Goal: Information Seeking & Learning: Compare options

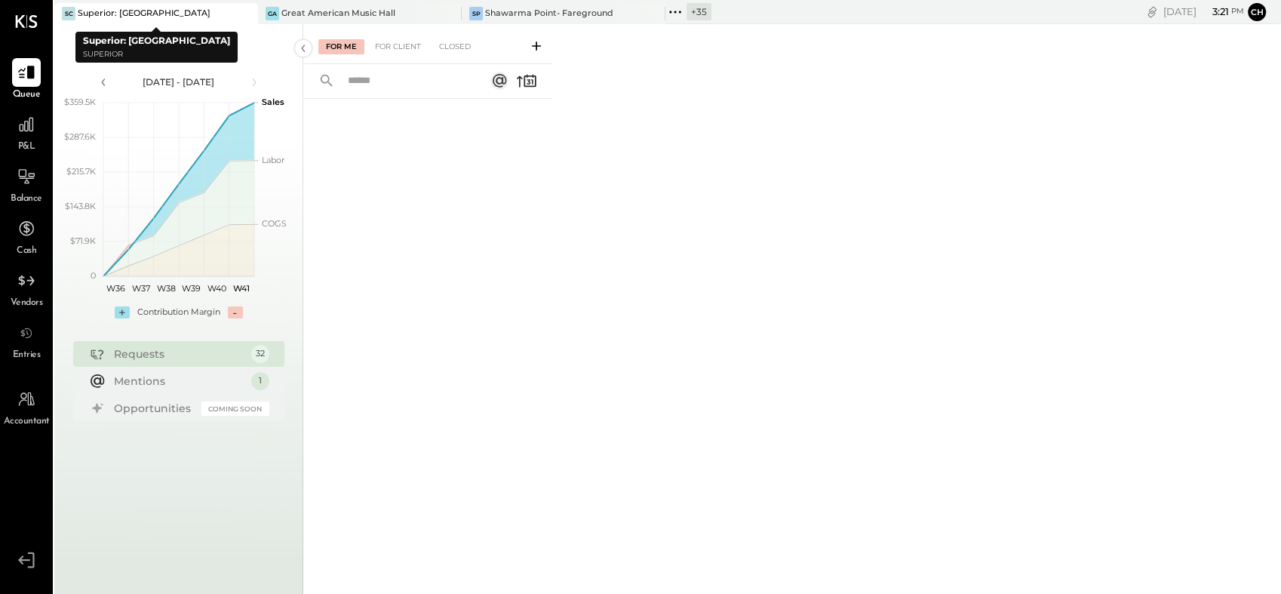
click at [243, 10] on icon at bounding box center [244, 14] width 19 height 18
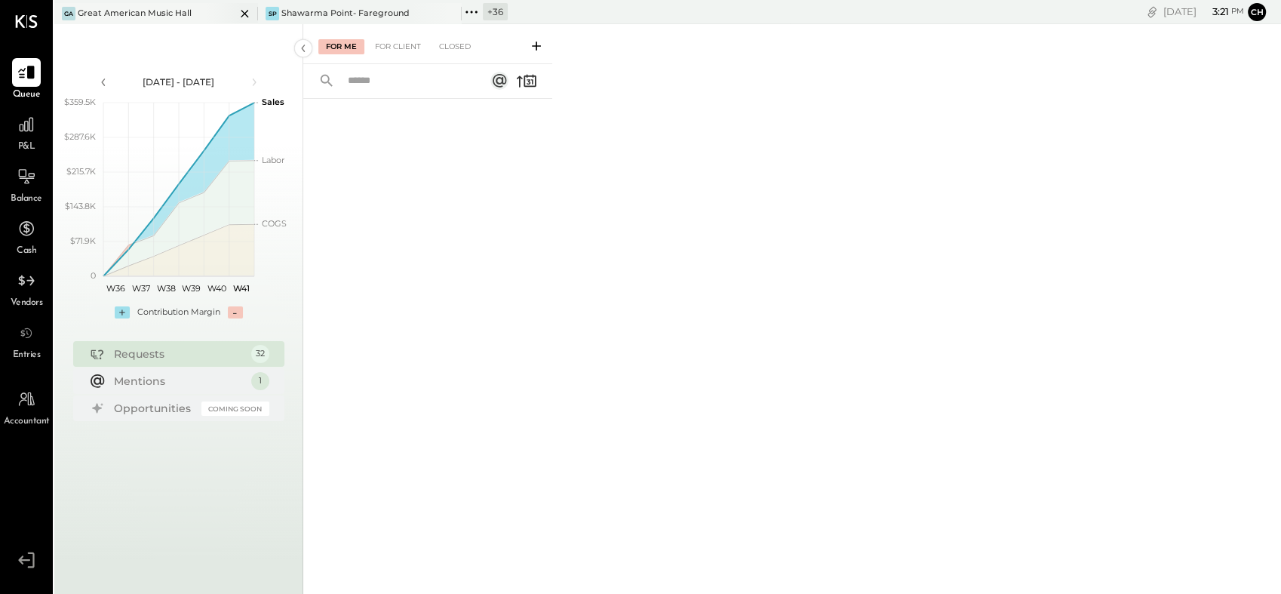
click at [244, 12] on icon at bounding box center [245, 14] width 8 height 8
click at [244, 13] on icon at bounding box center [245, 14] width 8 height 8
click at [67, 14] on icon at bounding box center [64, 12] width 20 height 20
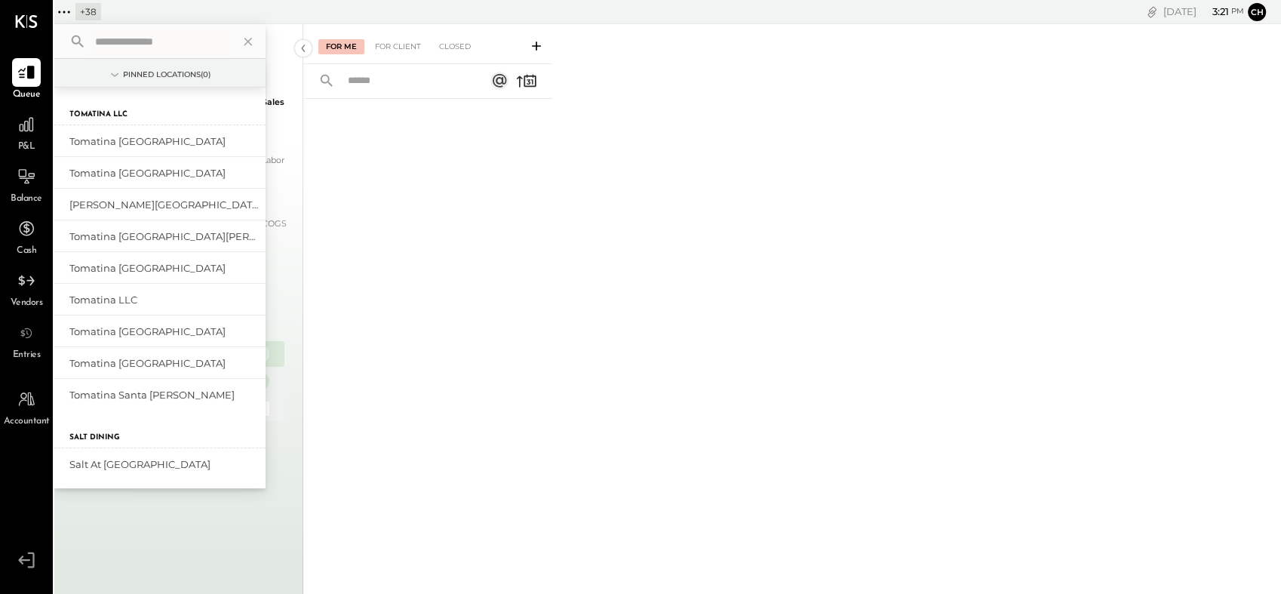
click at [188, 42] on input "text" at bounding box center [159, 41] width 140 height 27
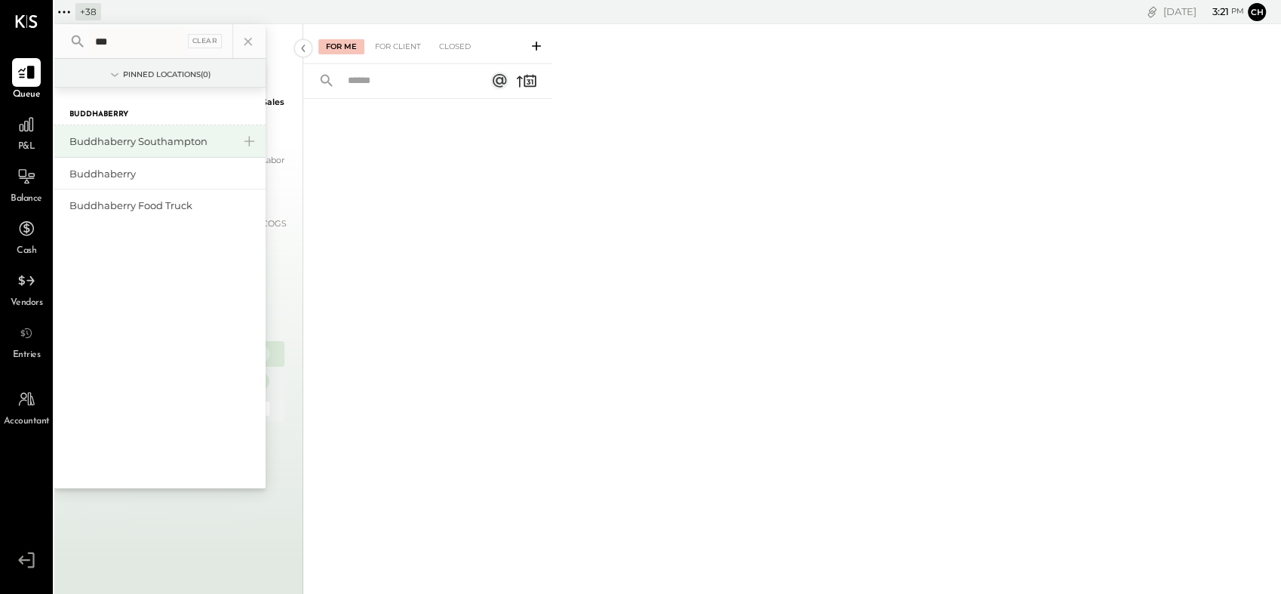
type input "***"
click at [169, 136] on div "Buddhaberry Southampton" at bounding box center [150, 141] width 163 height 14
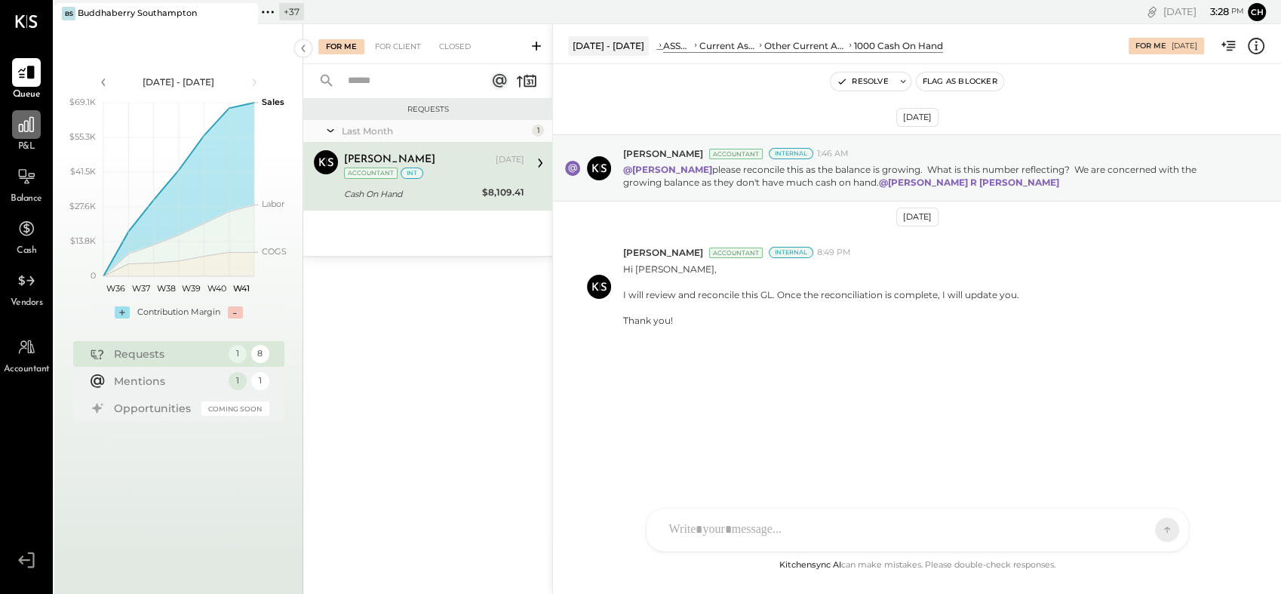
click at [27, 131] on icon at bounding box center [26, 124] width 15 height 15
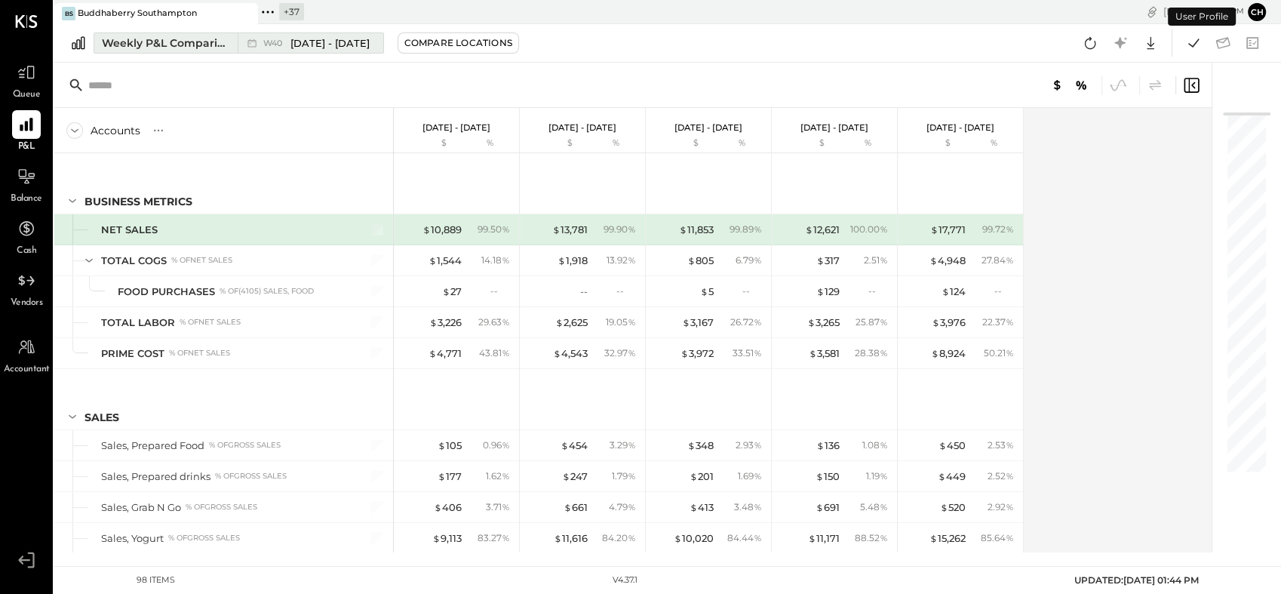
click at [197, 46] on div "Weekly P&L Comparison" at bounding box center [165, 42] width 127 height 15
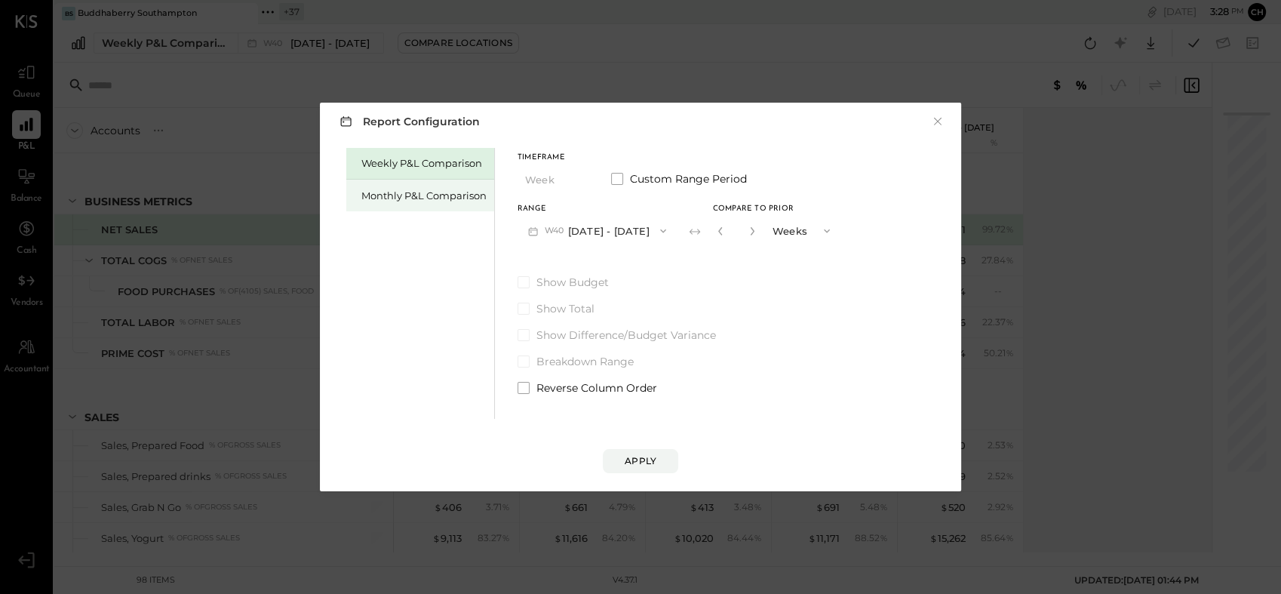
click at [414, 196] on div "Monthly P&L Comparison" at bounding box center [423, 196] width 125 height 14
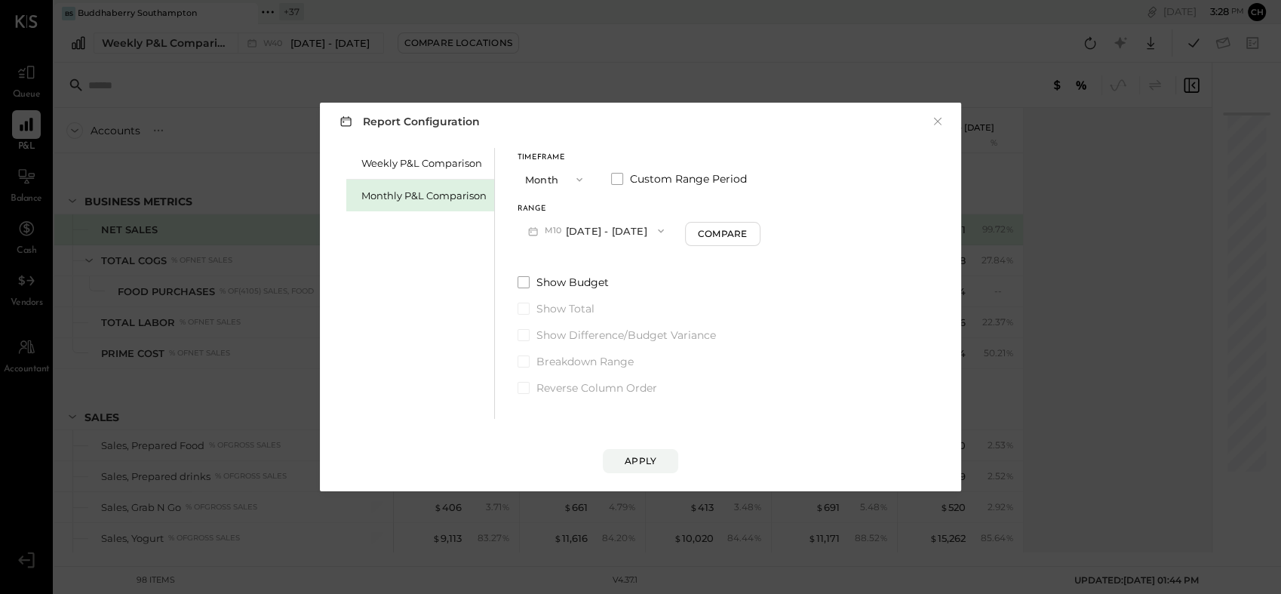
click at [594, 231] on button "M10 [DATE] - [DATE]" at bounding box center [596, 231] width 157 height 28
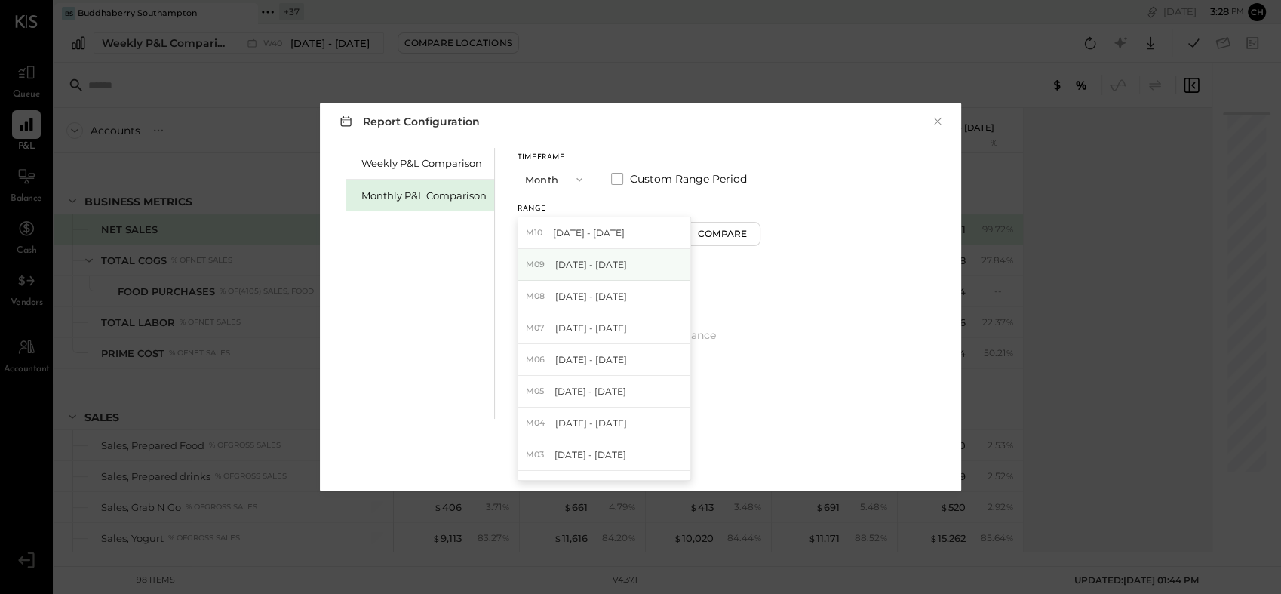
click at [578, 270] on span "[DATE] - [DATE]" at bounding box center [591, 264] width 72 height 13
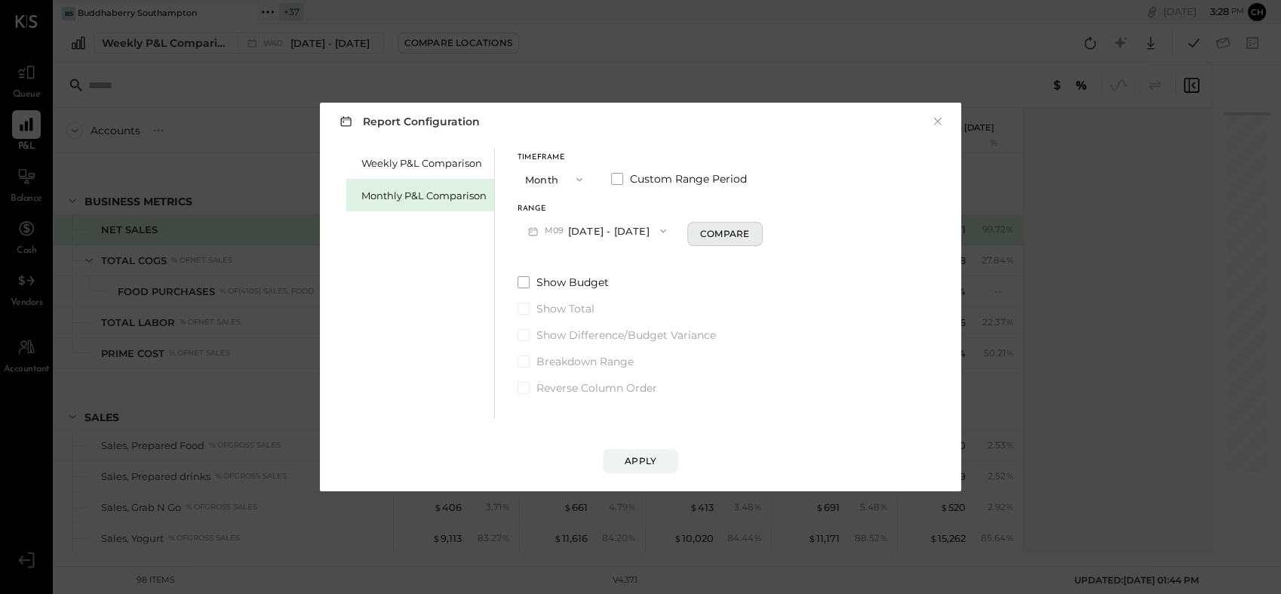
click at [729, 238] on div "Compare" at bounding box center [724, 233] width 49 height 13
click at [750, 232] on icon "button" at bounding box center [752, 231] width 4 height 8
type input "*"
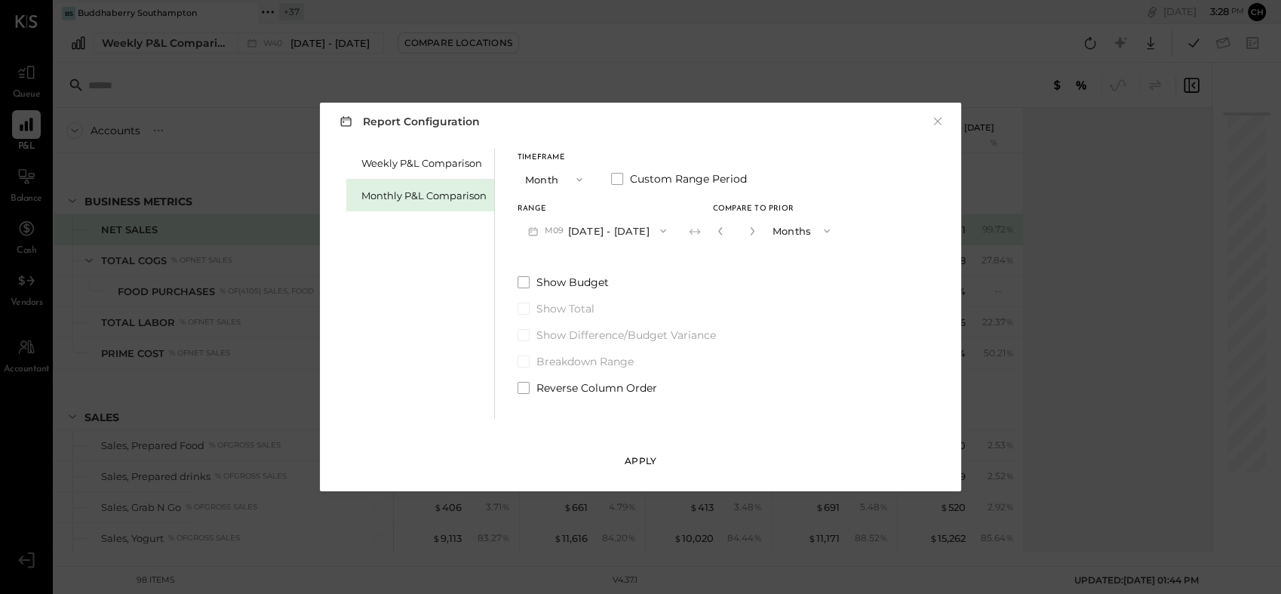
click at [648, 462] on div "Apply" at bounding box center [641, 460] width 32 height 13
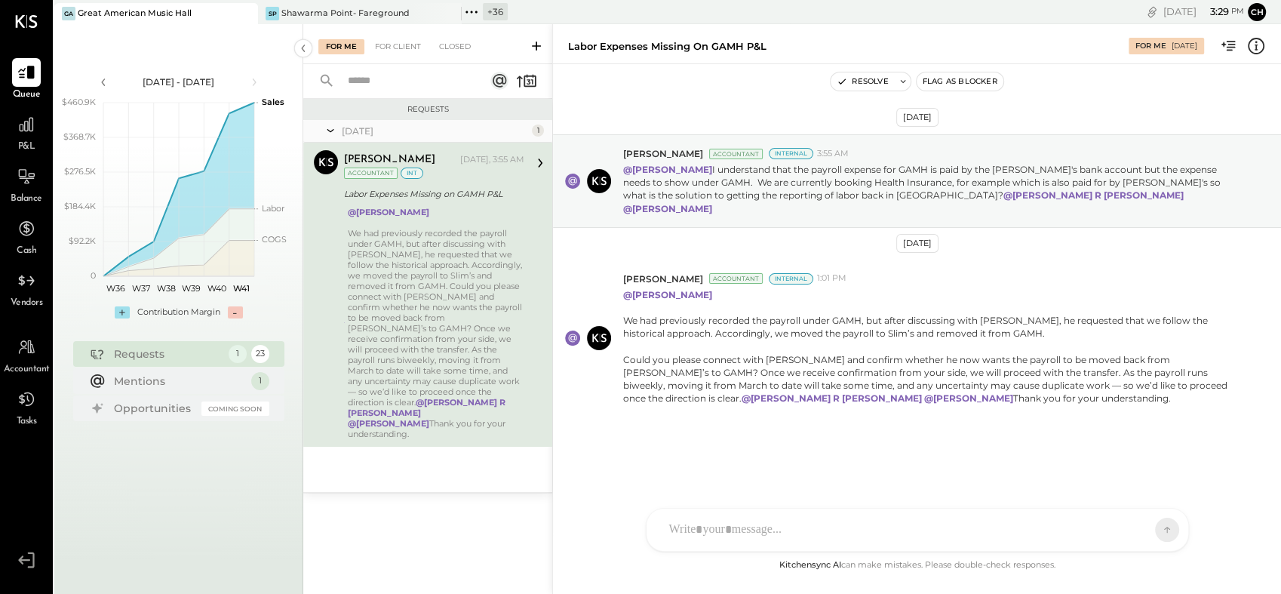
drag, startPoint x: 788, startPoint y: 458, endPoint x: 549, endPoint y: 405, distance: 245.2
click at [788, 458] on div "[DATE] [PERSON_NAME] Accountant Internal 3:55 AM @[PERSON_NAME] I understand th…" at bounding box center [917, 316] width 728 height 428
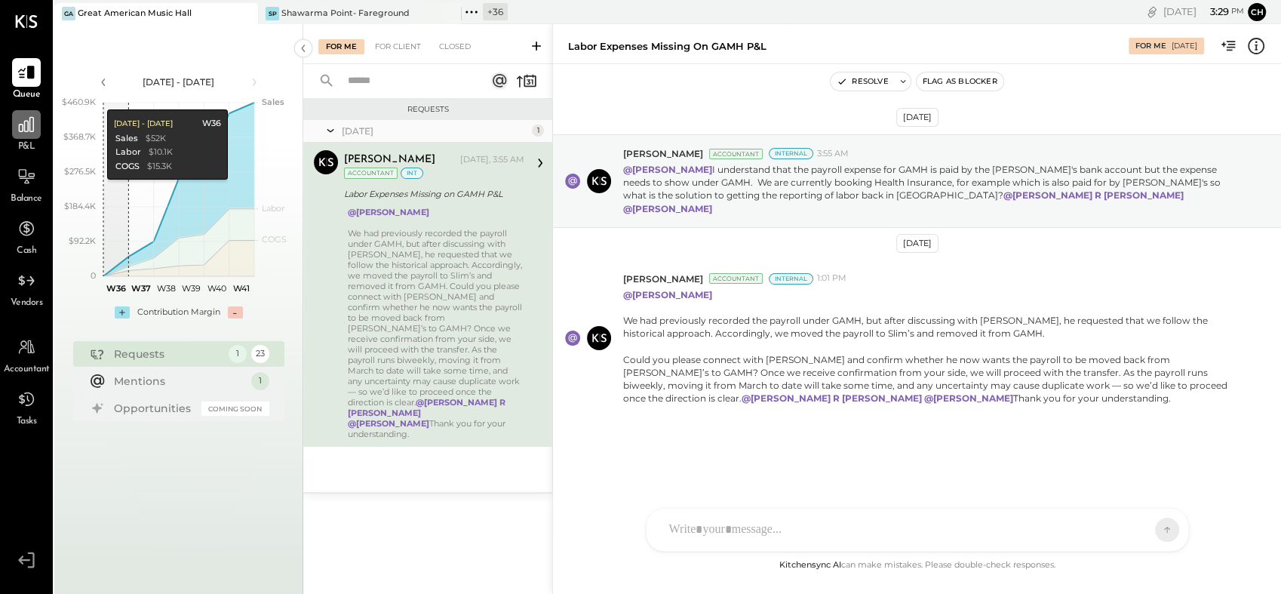
click at [27, 136] on div at bounding box center [26, 124] width 29 height 29
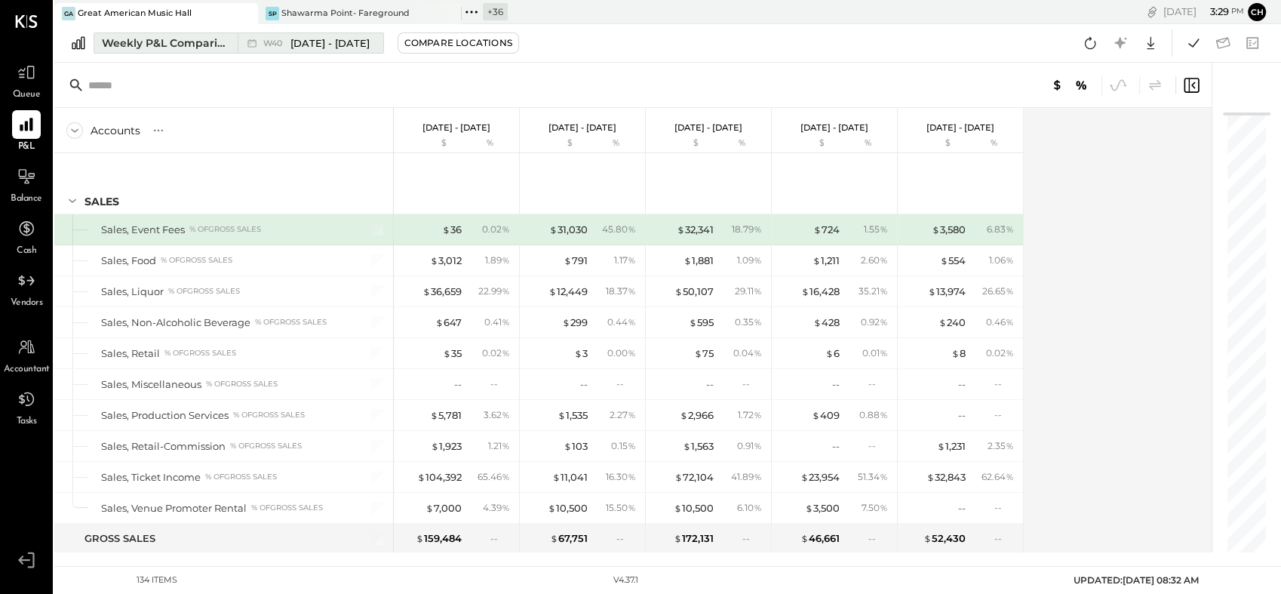
click at [163, 35] on div "Weekly P&L Comparison" at bounding box center [165, 42] width 127 height 15
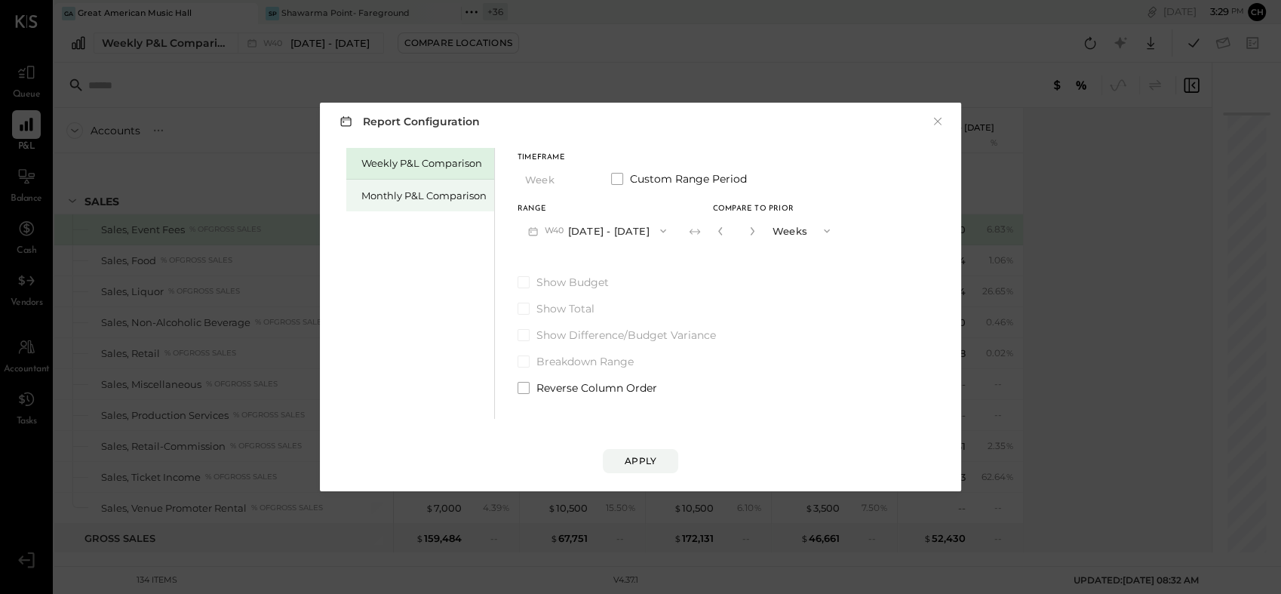
click at [411, 197] on div "Monthly P&L Comparison" at bounding box center [423, 196] width 125 height 14
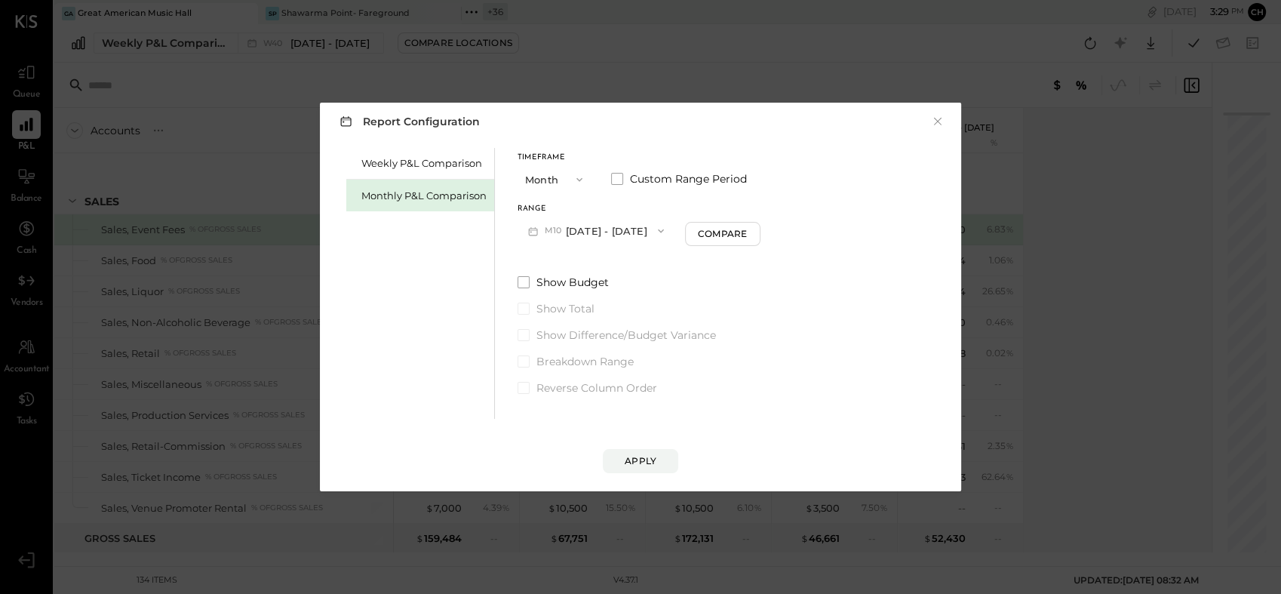
click at [622, 230] on button "M10 [DATE] - [DATE]" at bounding box center [596, 231] width 157 height 28
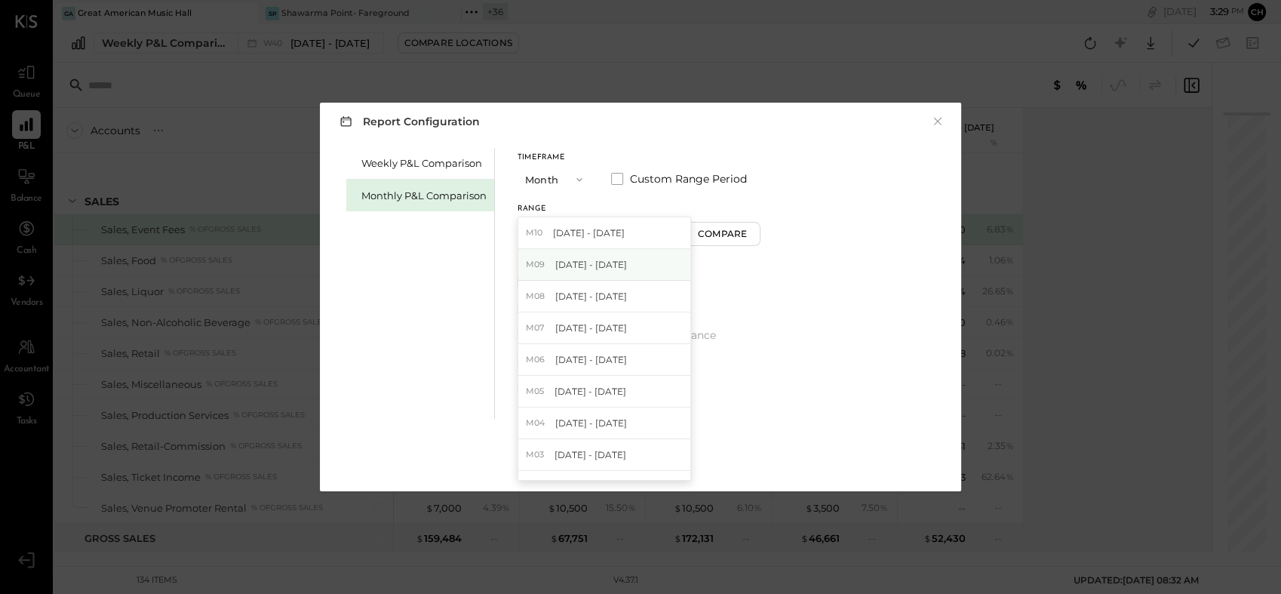
click at [626, 259] on div "M09 [DATE] - [DATE]" at bounding box center [604, 265] width 172 height 32
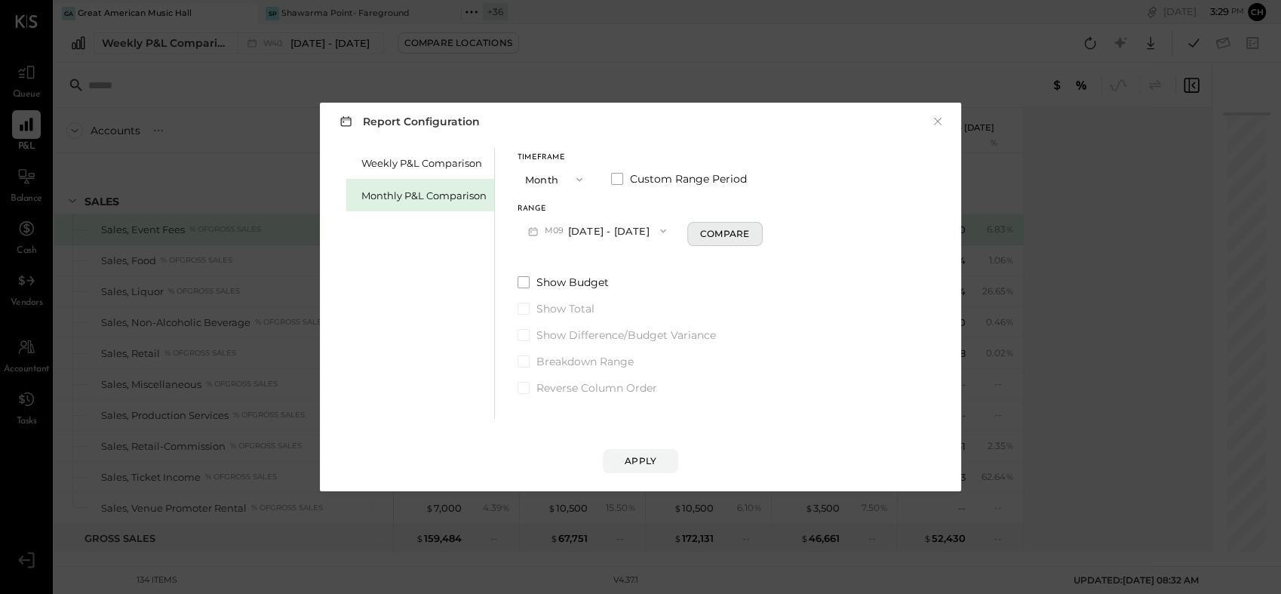
click at [714, 231] on div "Compare" at bounding box center [724, 233] width 49 height 13
click at [748, 227] on icon "button" at bounding box center [752, 230] width 9 height 9
type input "*"
click at [642, 465] on div "Apply" at bounding box center [641, 460] width 32 height 13
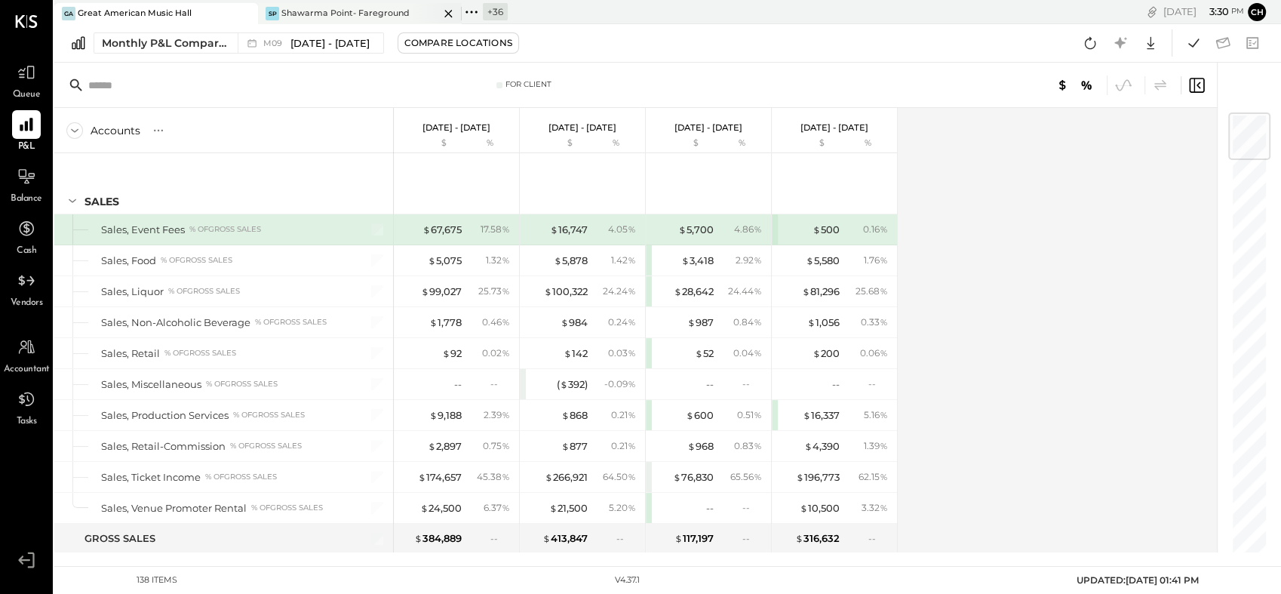
click at [297, 9] on div "Shawarma Point- Fareground" at bounding box center [345, 14] width 128 height 12
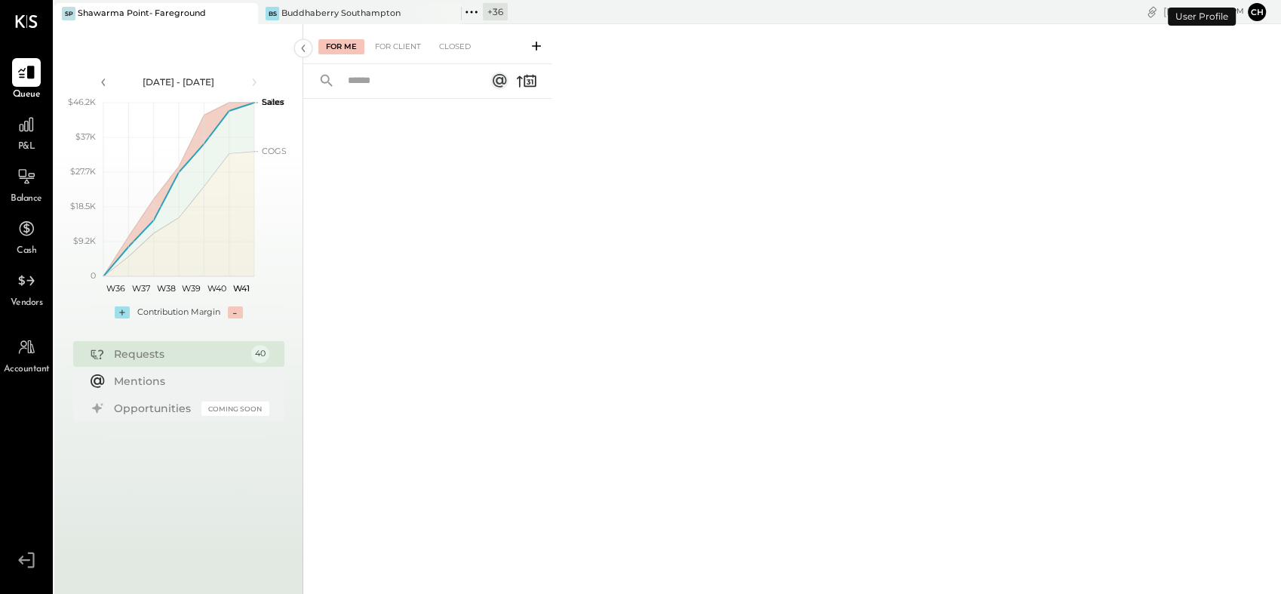
click at [248, 15] on icon at bounding box center [245, 14] width 8 height 8
click at [245, 12] on icon at bounding box center [244, 14] width 19 height 18
click at [60, 6] on icon at bounding box center [64, 12] width 20 height 20
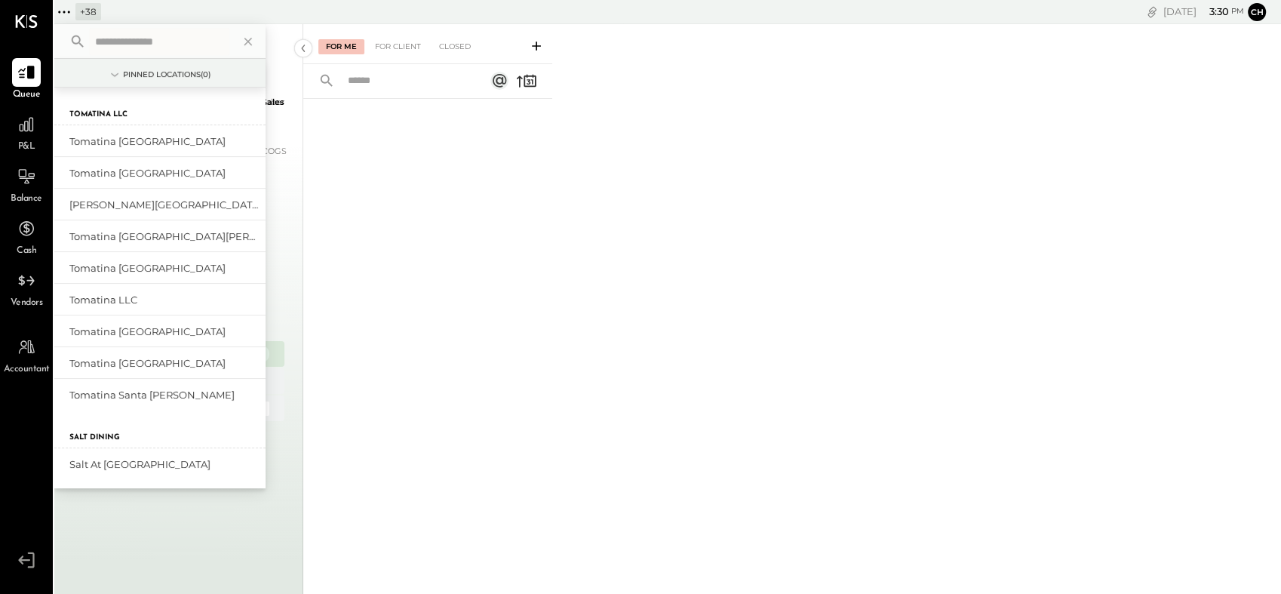
click at [131, 41] on input "text" at bounding box center [159, 41] width 140 height 27
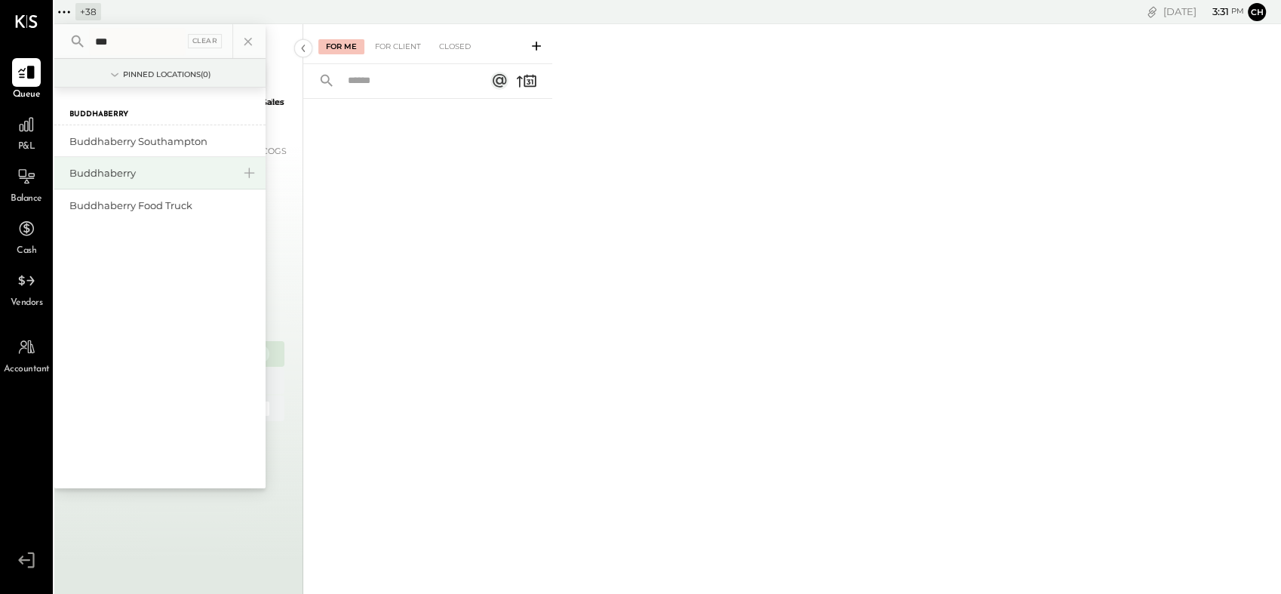
type input "***"
click at [124, 171] on div "Buddhaberry" at bounding box center [150, 173] width 163 height 14
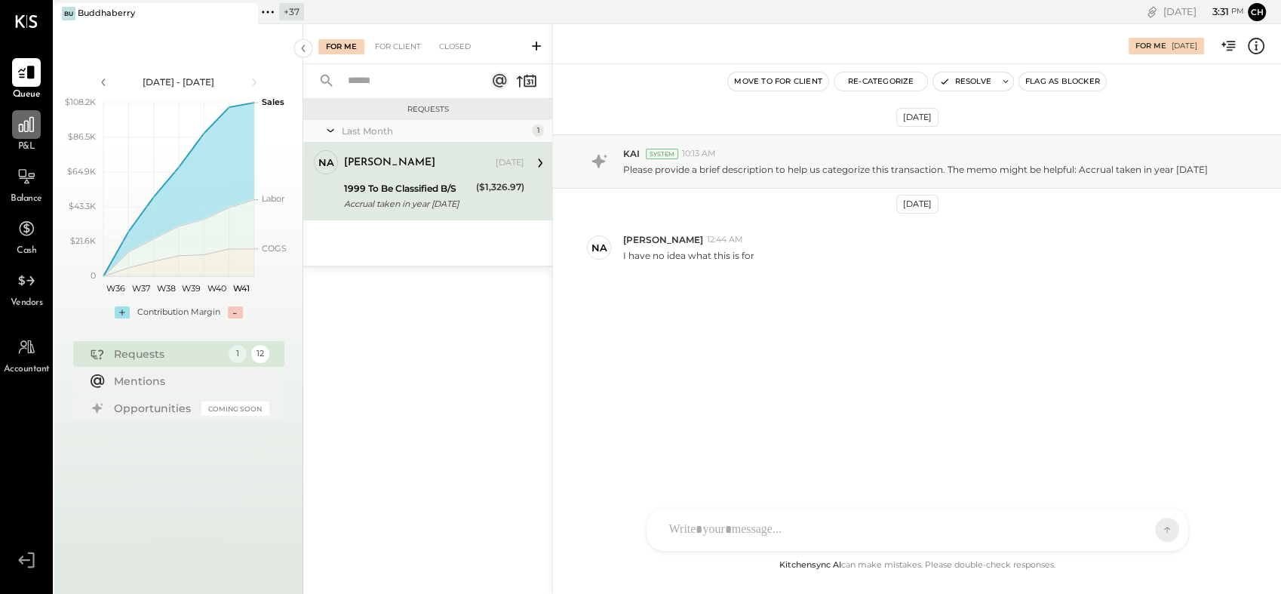
click at [23, 118] on icon at bounding box center [27, 125] width 20 height 20
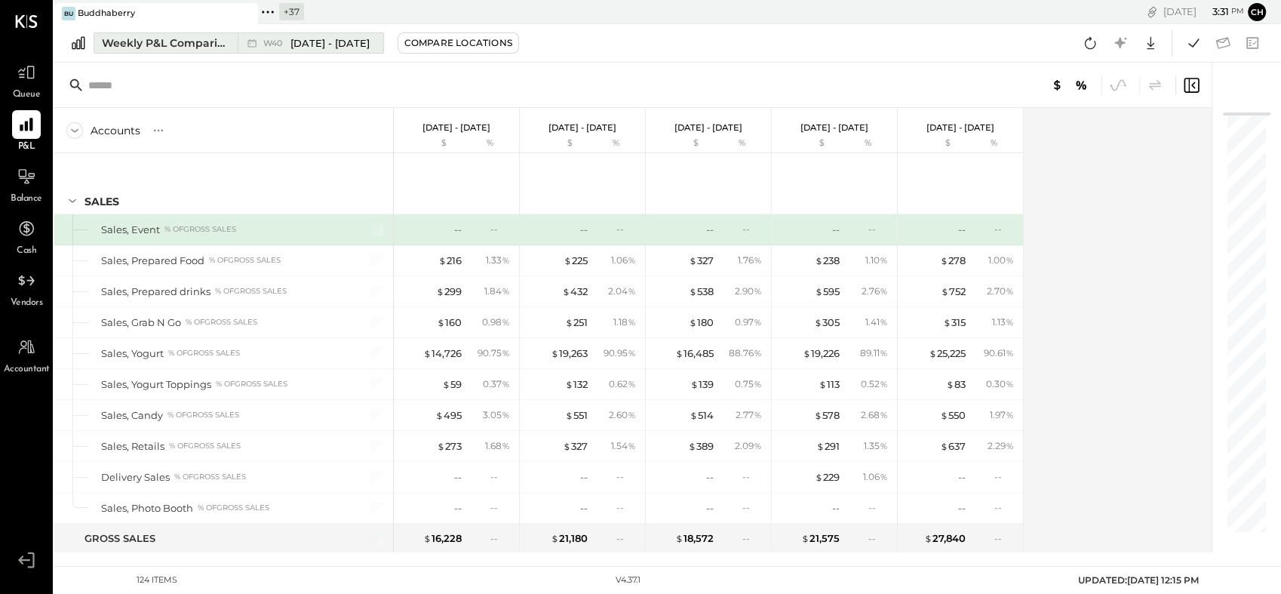
click at [174, 36] on div "Weekly P&L Comparison" at bounding box center [165, 42] width 127 height 15
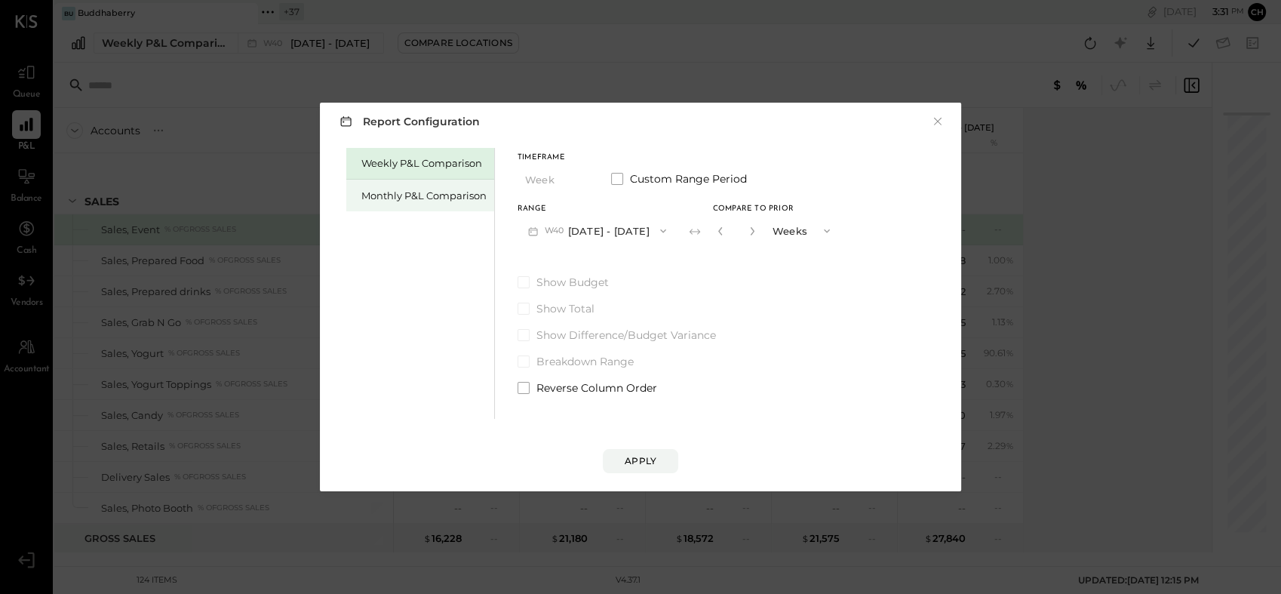
click at [425, 193] on div "Monthly P&L Comparison" at bounding box center [423, 196] width 125 height 14
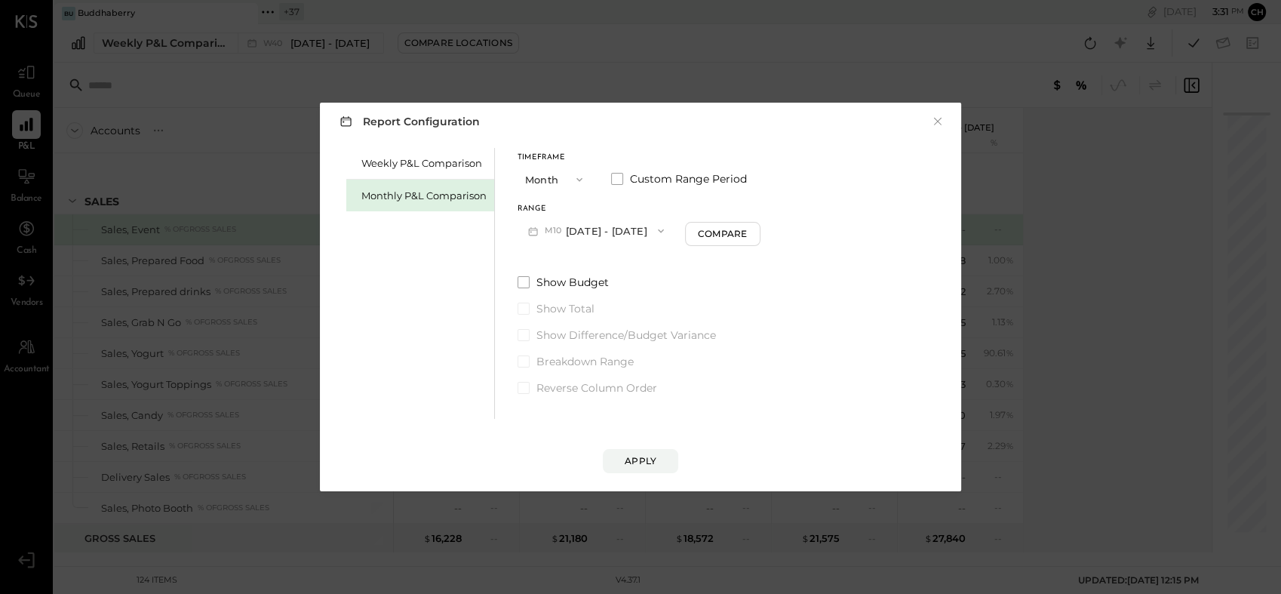
click at [648, 225] on span "button" at bounding box center [658, 231] width 20 height 12
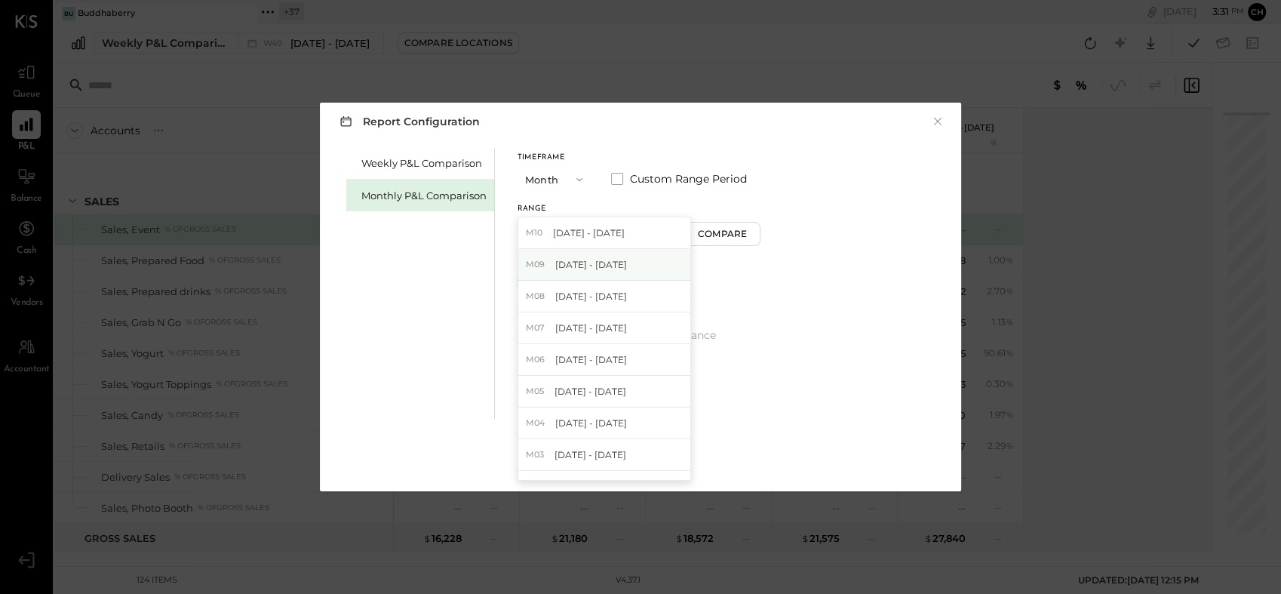
click at [589, 269] on span "[DATE] - [DATE]" at bounding box center [591, 264] width 72 height 13
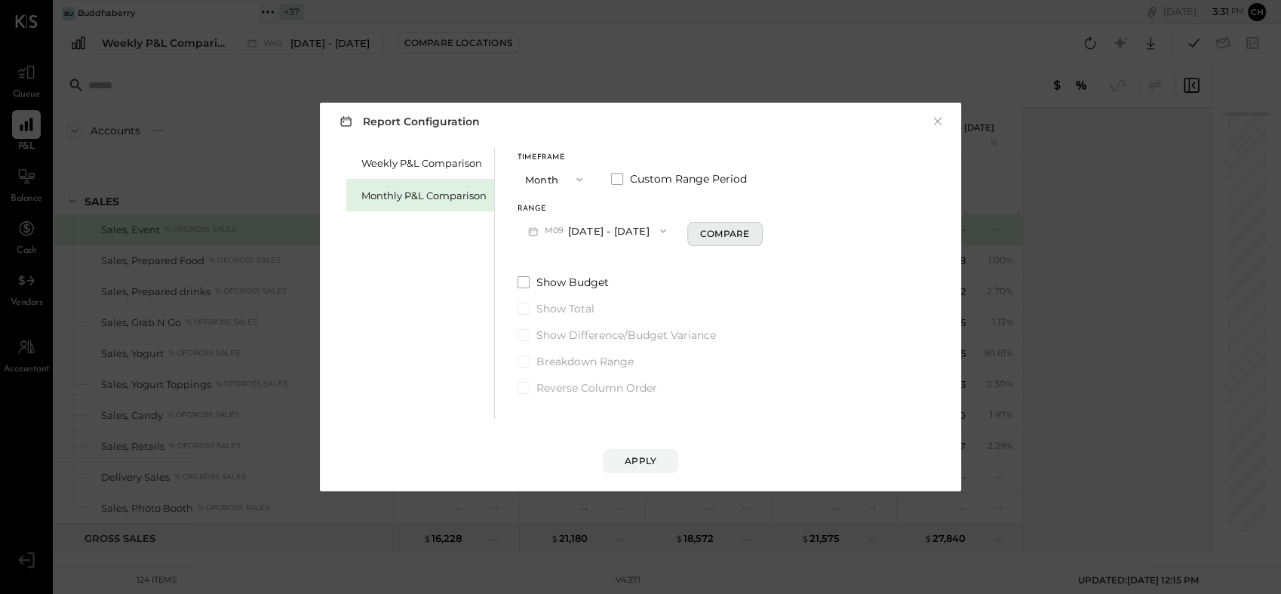
click at [731, 235] on div "Compare" at bounding box center [724, 233] width 49 height 13
click at [754, 228] on div "*" at bounding box center [753, 231] width 81 height 28
click at [737, 230] on input "*" at bounding box center [737, 230] width 20 height 25
click at [740, 230] on input "*" at bounding box center [737, 230] width 20 height 25
click at [750, 232] on icon "button" at bounding box center [752, 231] width 4 height 8
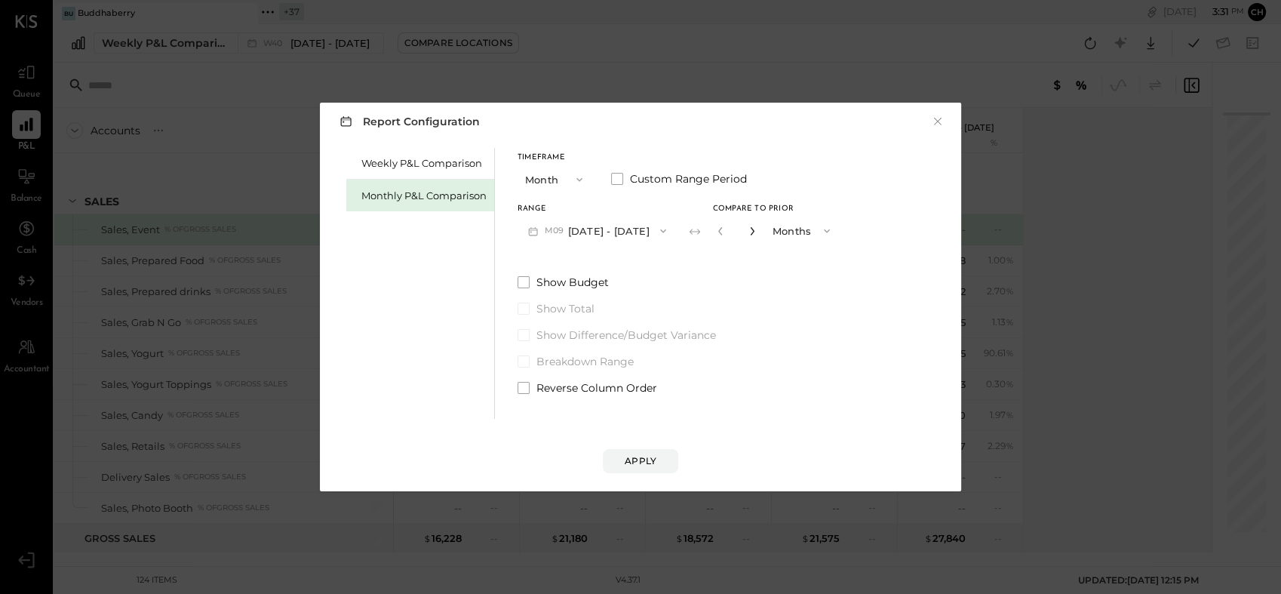
click at [750, 232] on icon "button" at bounding box center [752, 231] width 4 height 8
type input "*"
click at [641, 467] on button "Apply" at bounding box center [640, 461] width 75 height 24
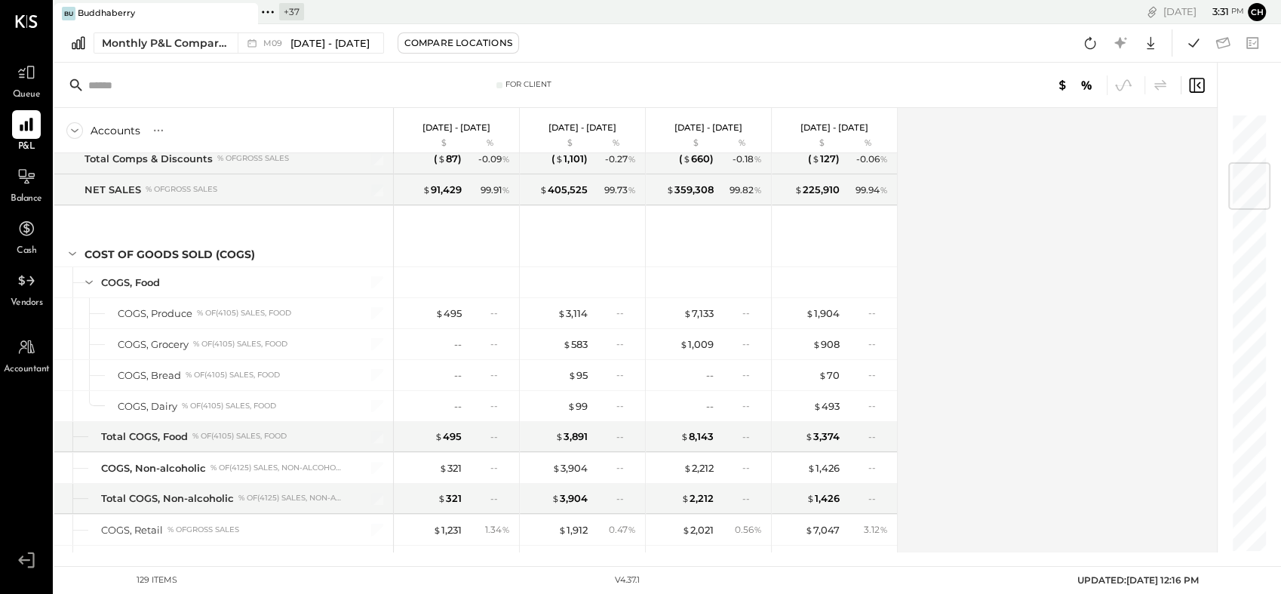
scroll to position [335, 0]
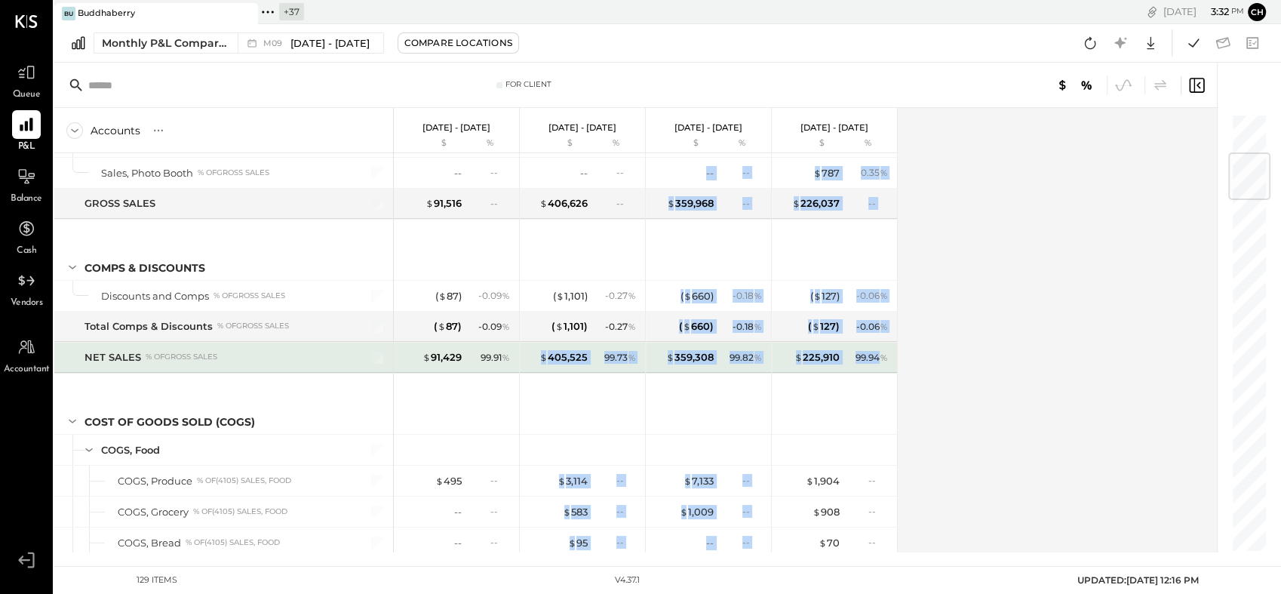
drag, startPoint x: 883, startPoint y: 356, endPoint x: 528, endPoint y: 356, distance: 355.5
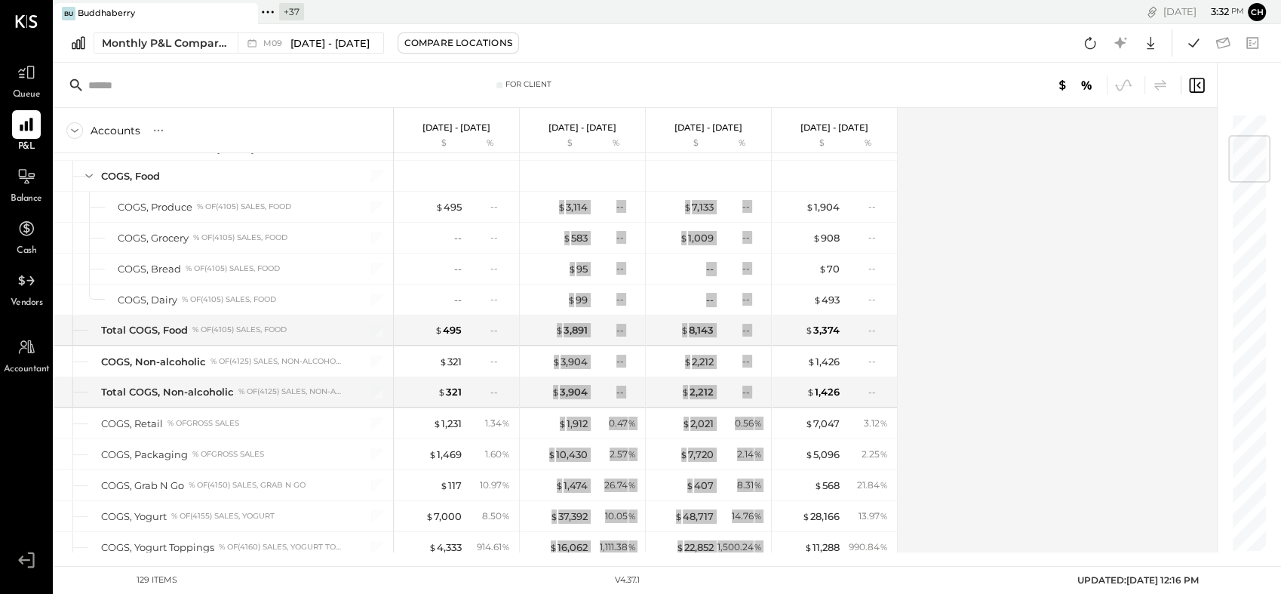
scroll to position [189, 0]
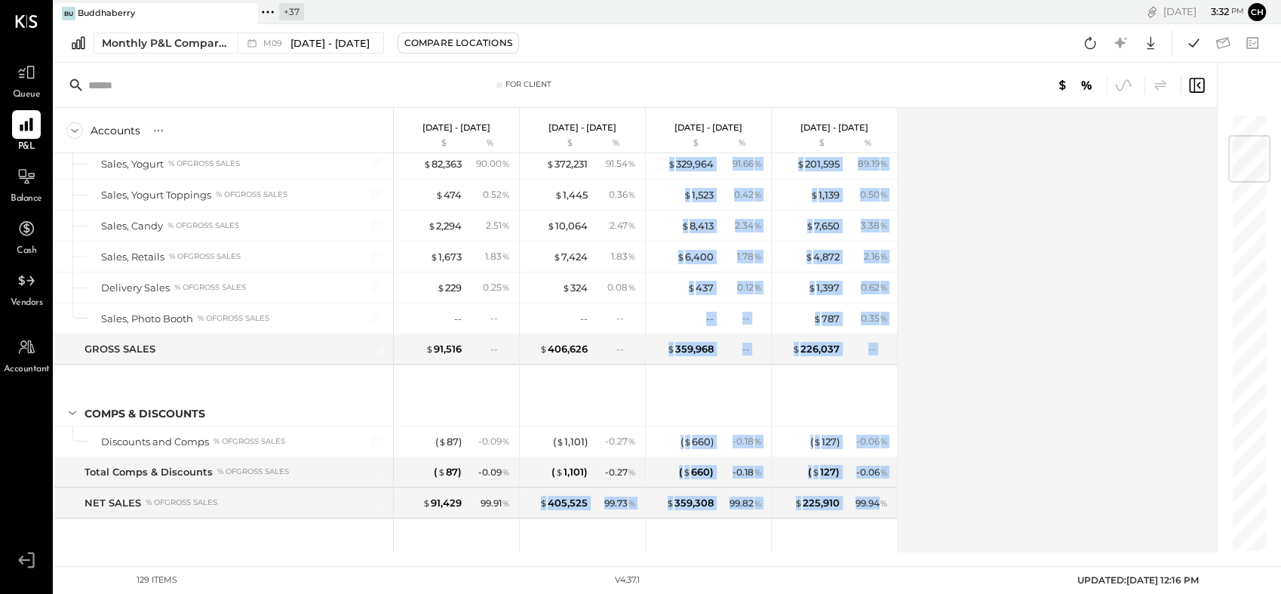
click at [1081, 297] on div "Accounts S % GL [DATE] - [DATE] $ % [DATE] - [DATE] $ % [DATE] - [DATE] $ % [DA…" at bounding box center [636, 330] width 1165 height 445
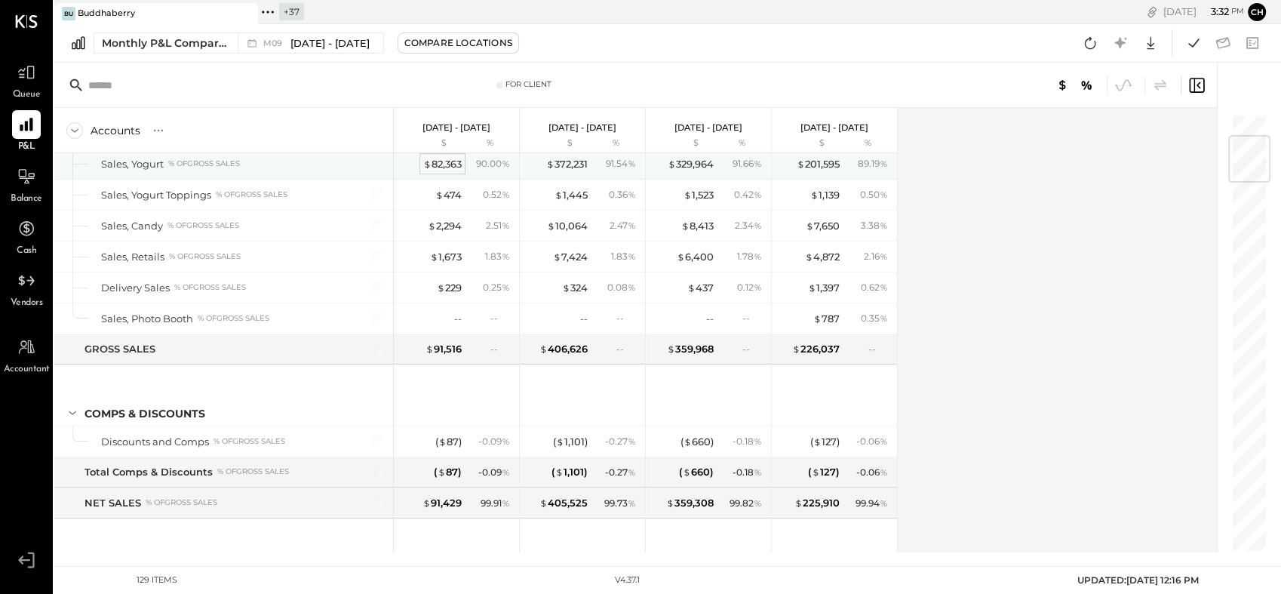
click at [449, 163] on div "$ 82,363" at bounding box center [442, 164] width 38 height 14
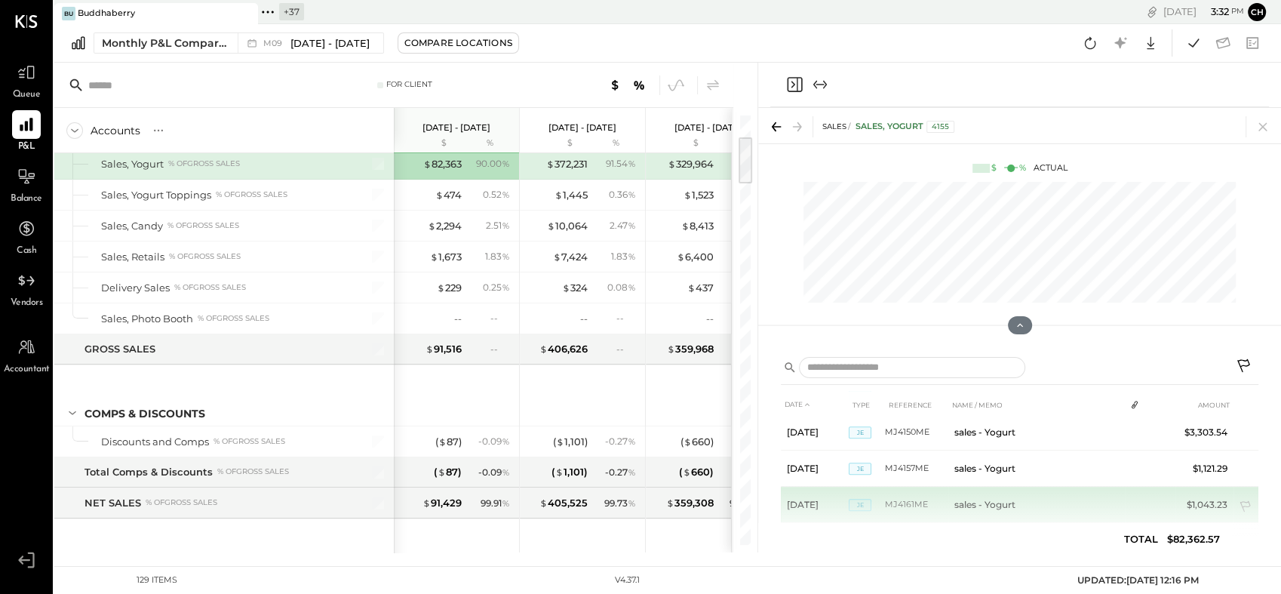
scroll to position [1003, 0]
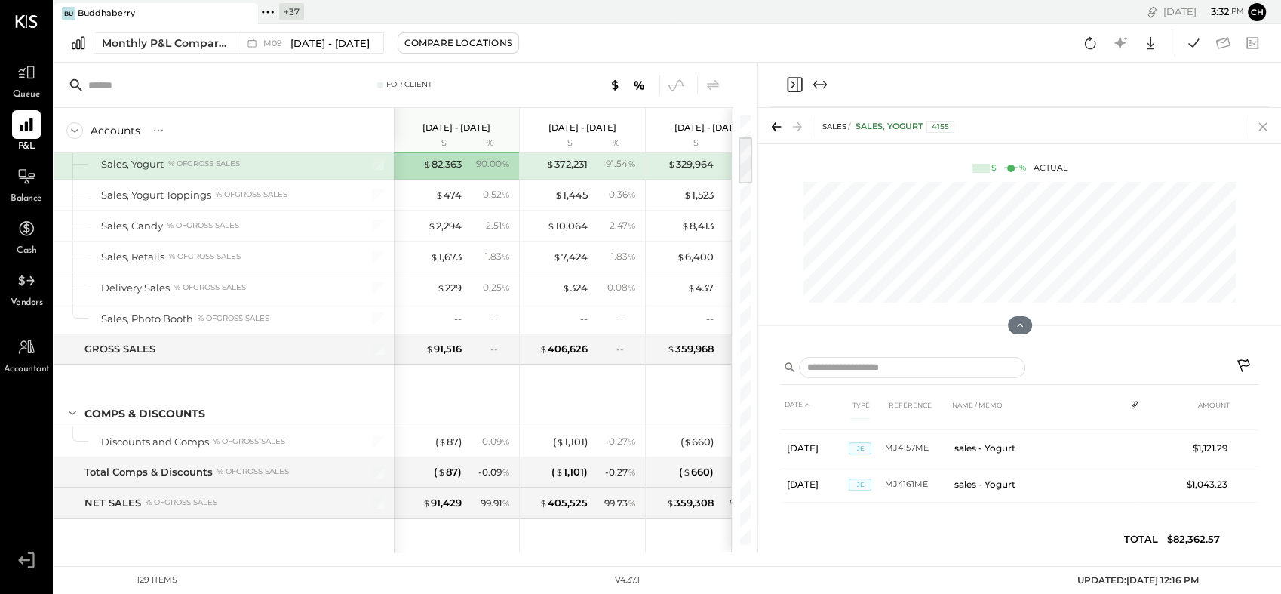
click at [1261, 127] on icon at bounding box center [1263, 126] width 21 height 21
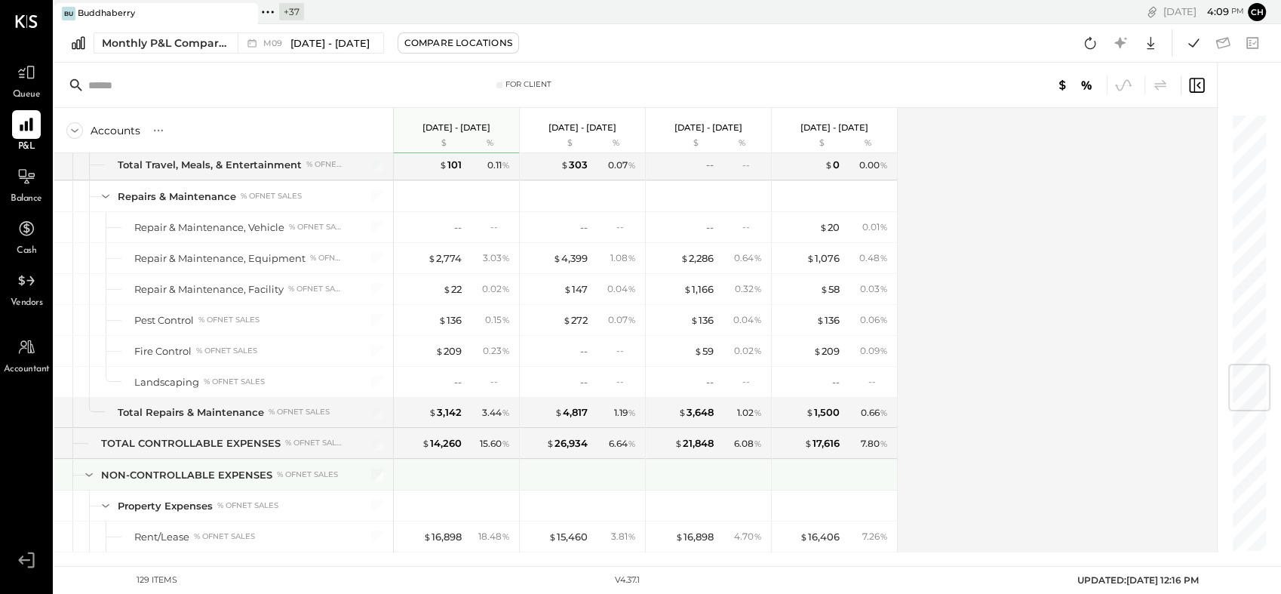
scroll to position [2035, 0]
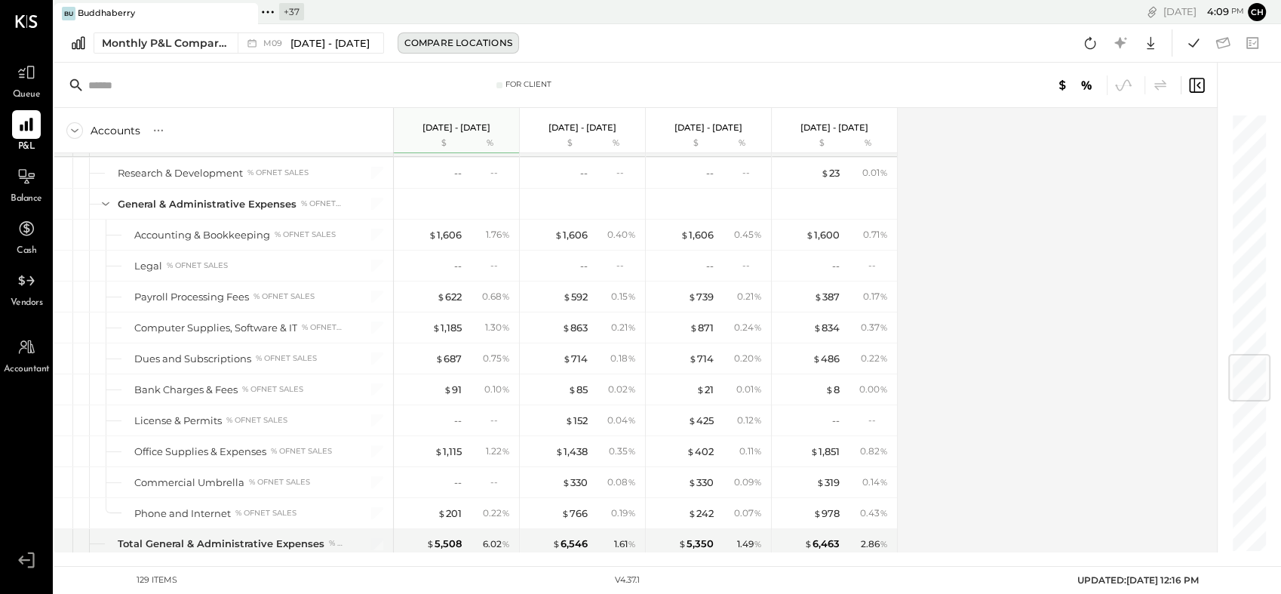
click at [441, 40] on div "Compare Locations" at bounding box center [459, 42] width 108 height 13
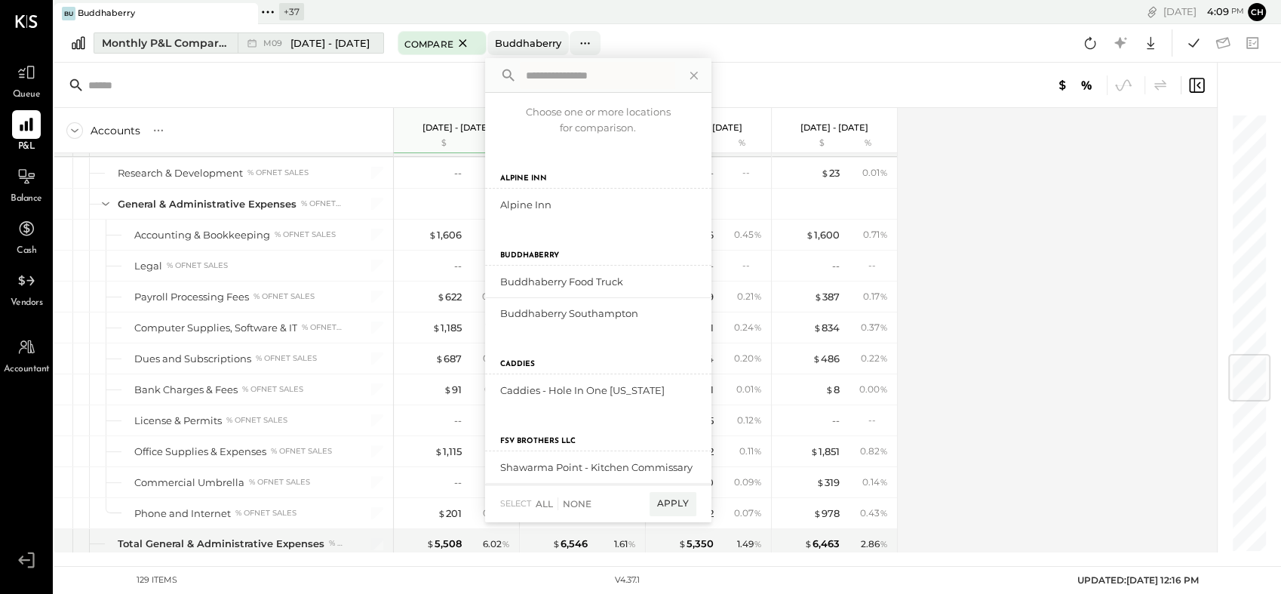
click at [323, 42] on span "[DATE] - [DATE]" at bounding box center [330, 43] width 79 height 14
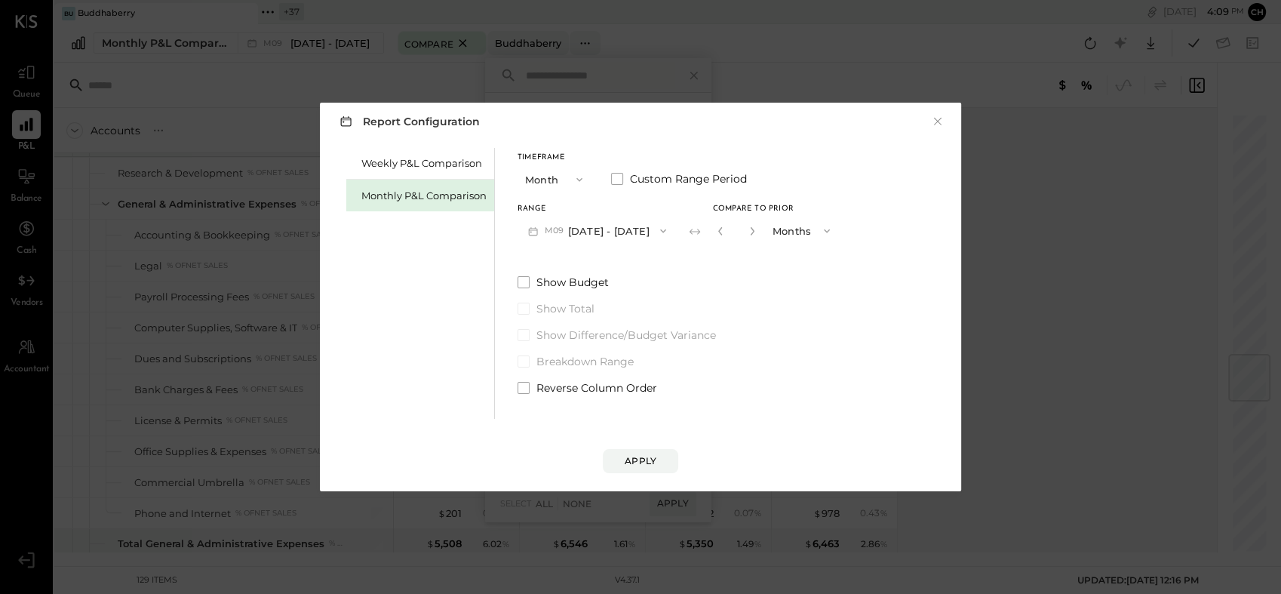
click at [640, 231] on button "M09 [DATE] - [DATE]" at bounding box center [597, 231] width 159 height 28
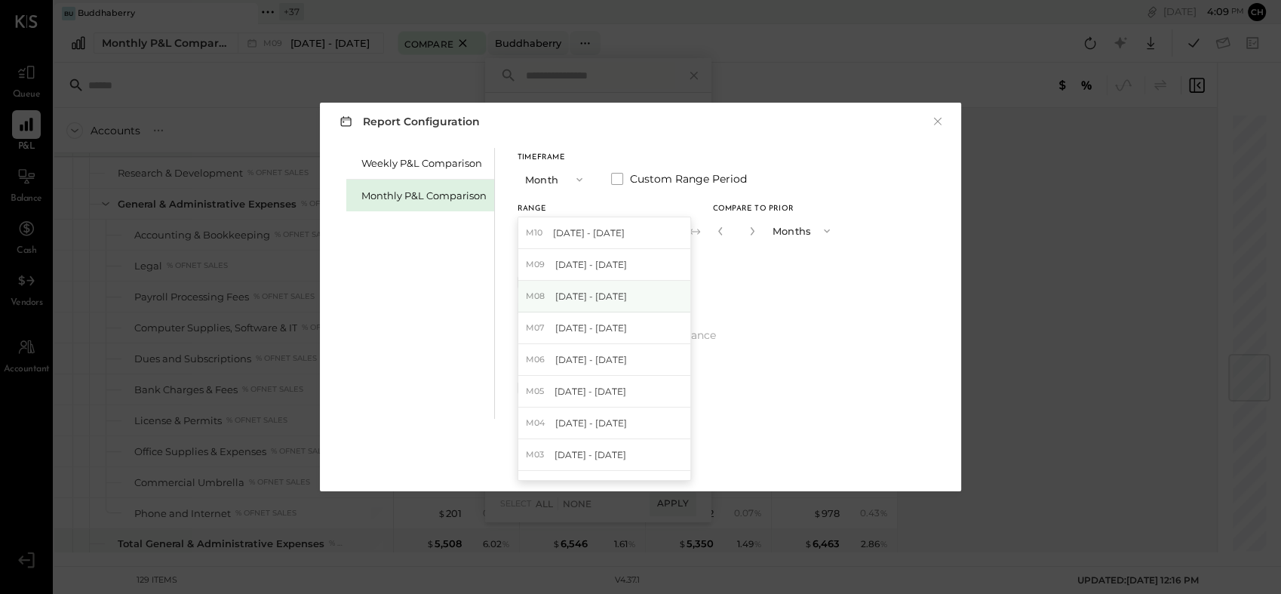
click at [602, 299] on span "[DATE] - [DATE]" at bounding box center [591, 296] width 72 height 13
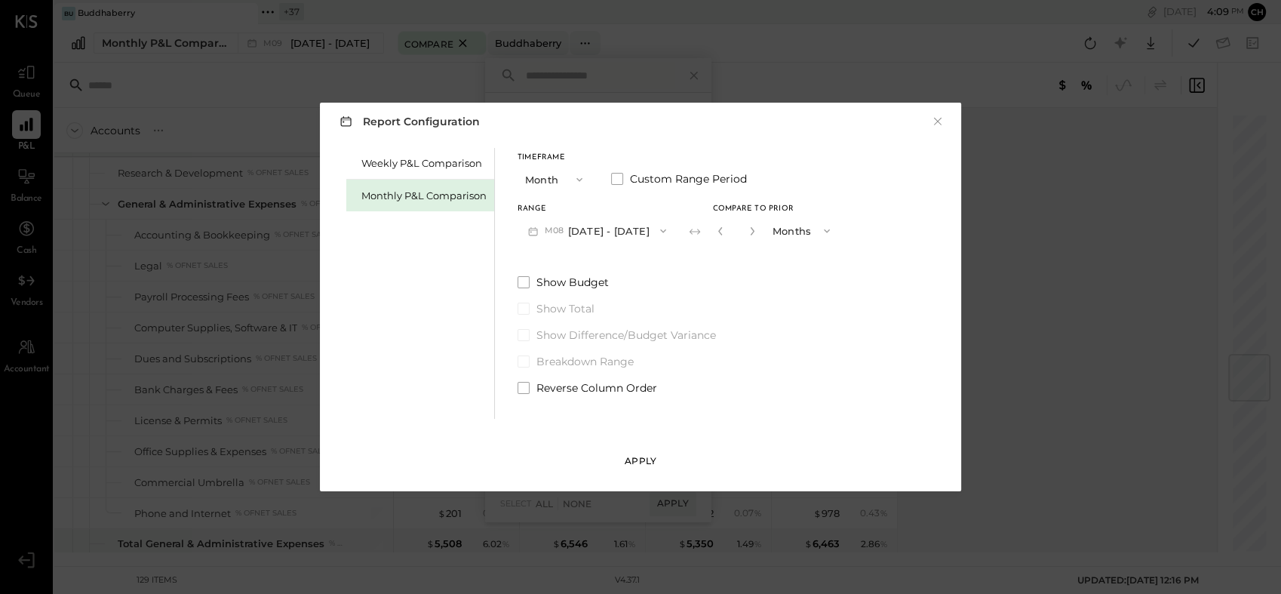
click at [646, 455] on div "Apply" at bounding box center [641, 460] width 32 height 13
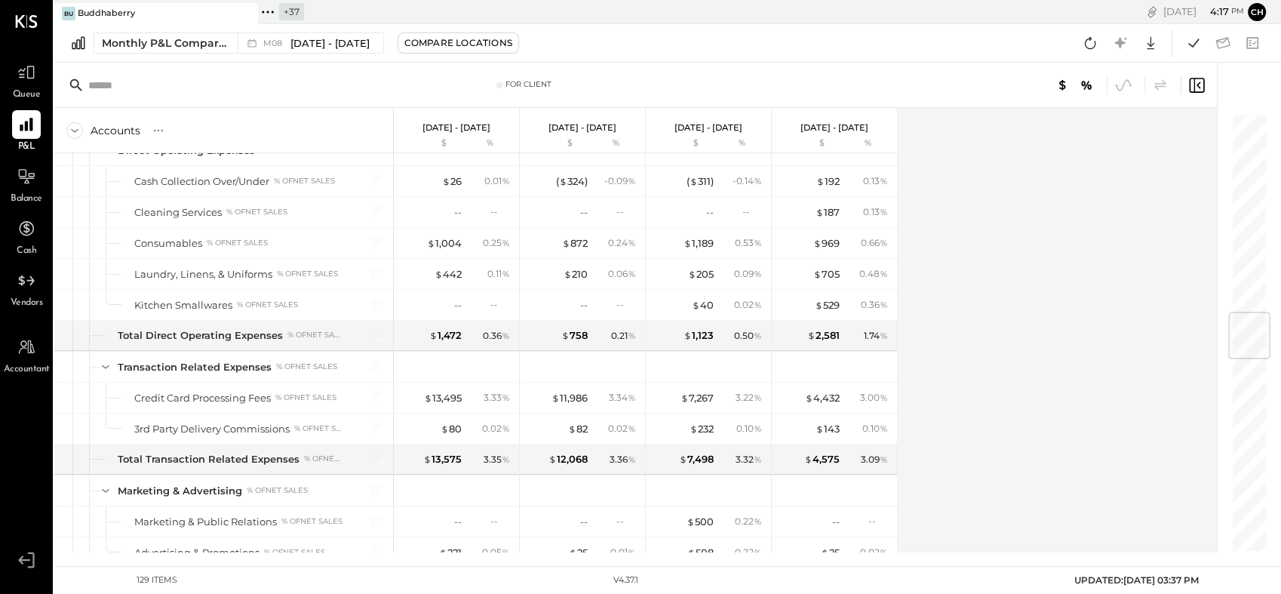
scroll to position [1761, 0]
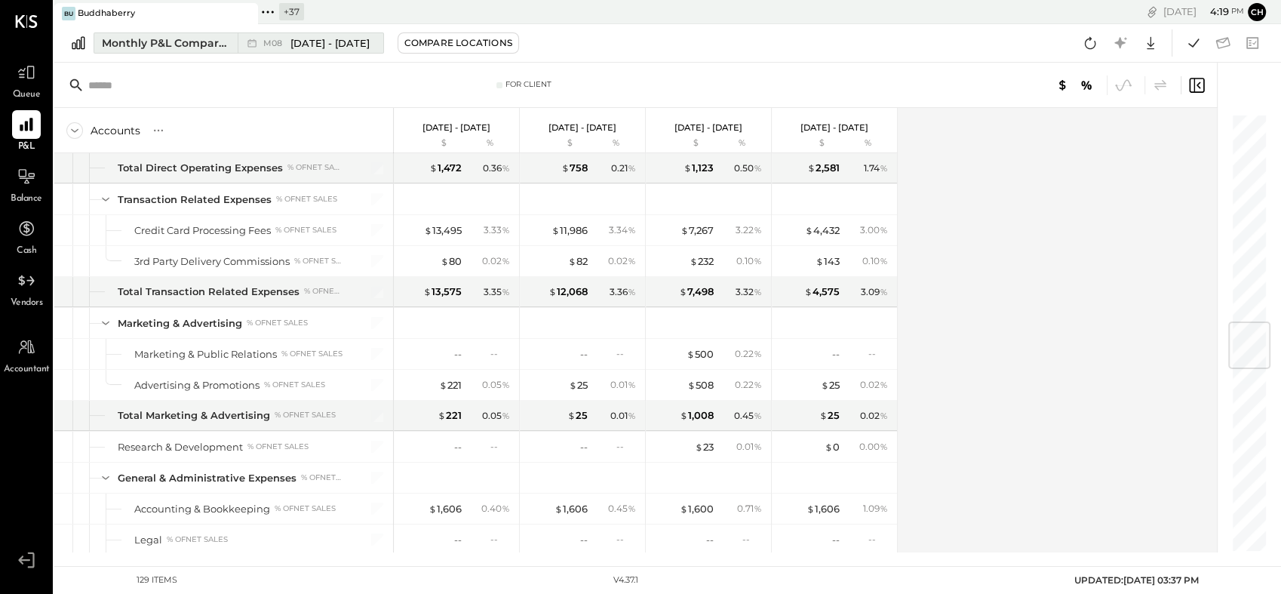
click at [316, 35] on div "M08 [DATE] - [DATE]" at bounding box center [307, 43] width 138 height 20
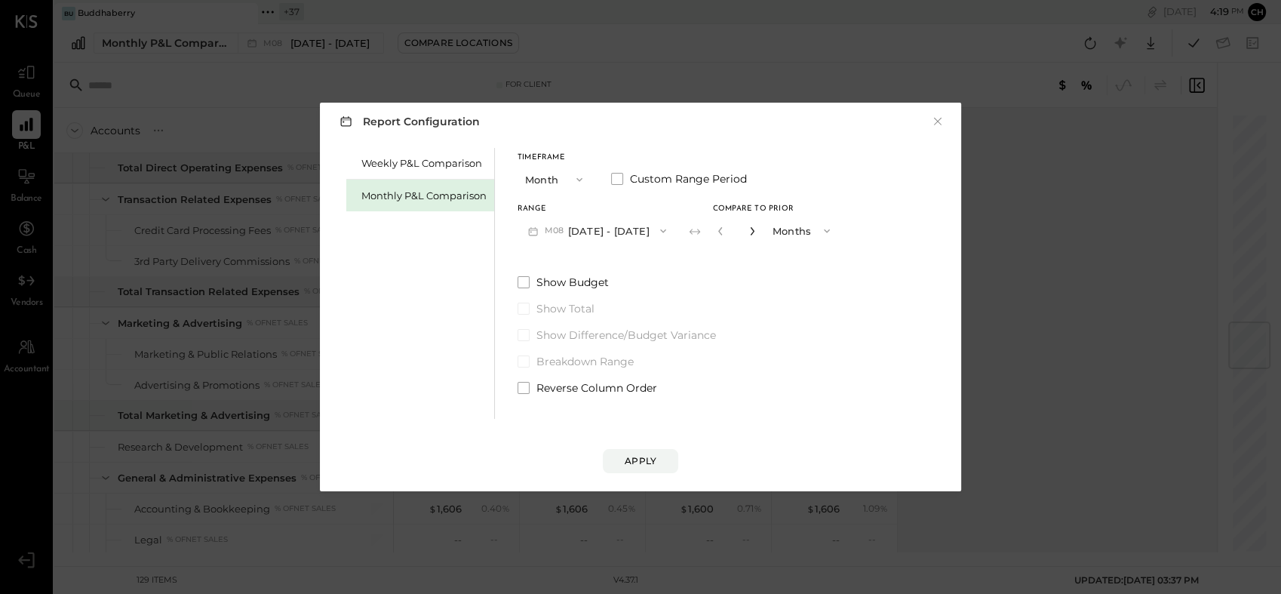
click at [750, 228] on icon "button" at bounding box center [752, 231] width 4 height 8
drag, startPoint x: 708, startPoint y: 228, endPoint x: 700, endPoint y: 229, distance: 7.7
click at [715, 228] on button "button" at bounding box center [721, 231] width 12 height 17
type input "*"
click at [664, 229] on button "M08 [DATE] - [DATE]" at bounding box center [597, 231] width 159 height 28
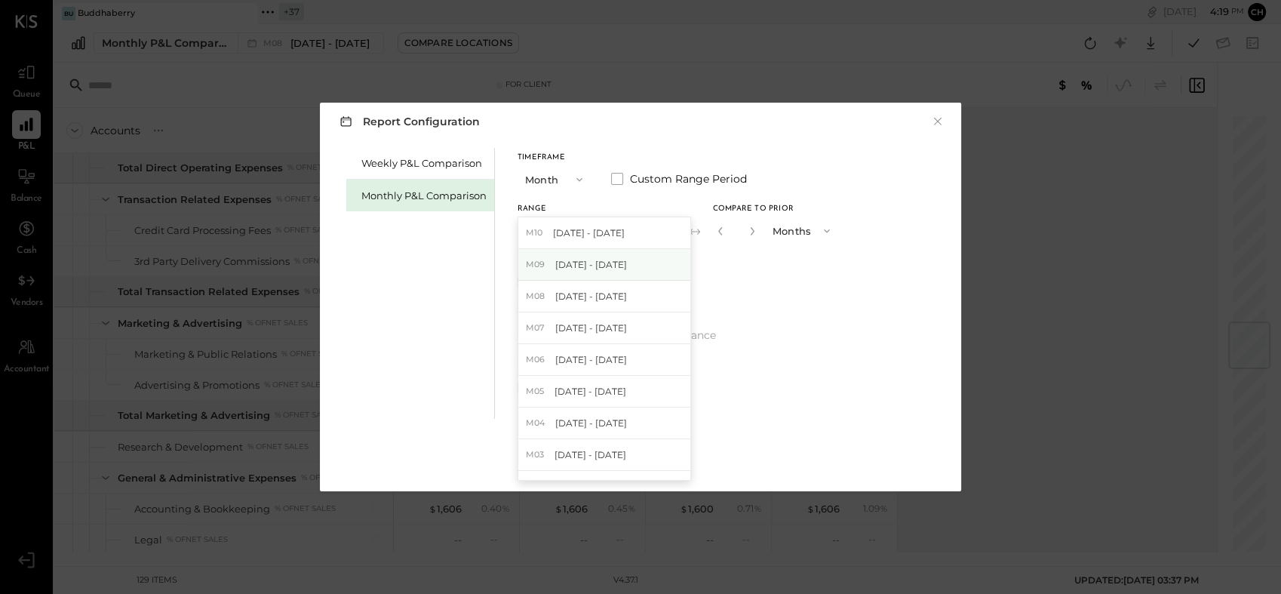
click at [627, 266] on div "M09 [DATE] - [DATE]" at bounding box center [604, 265] width 172 height 32
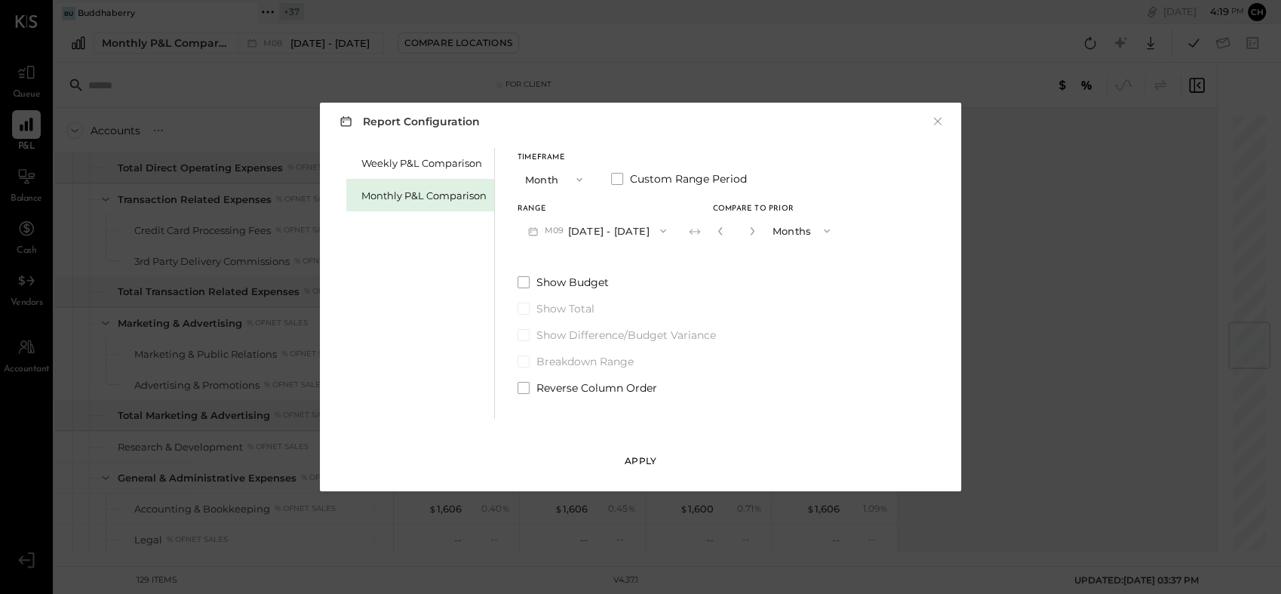
click at [638, 464] on div "Apply" at bounding box center [641, 460] width 32 height 13
